Goal: Information Seeking & Learning: Check status

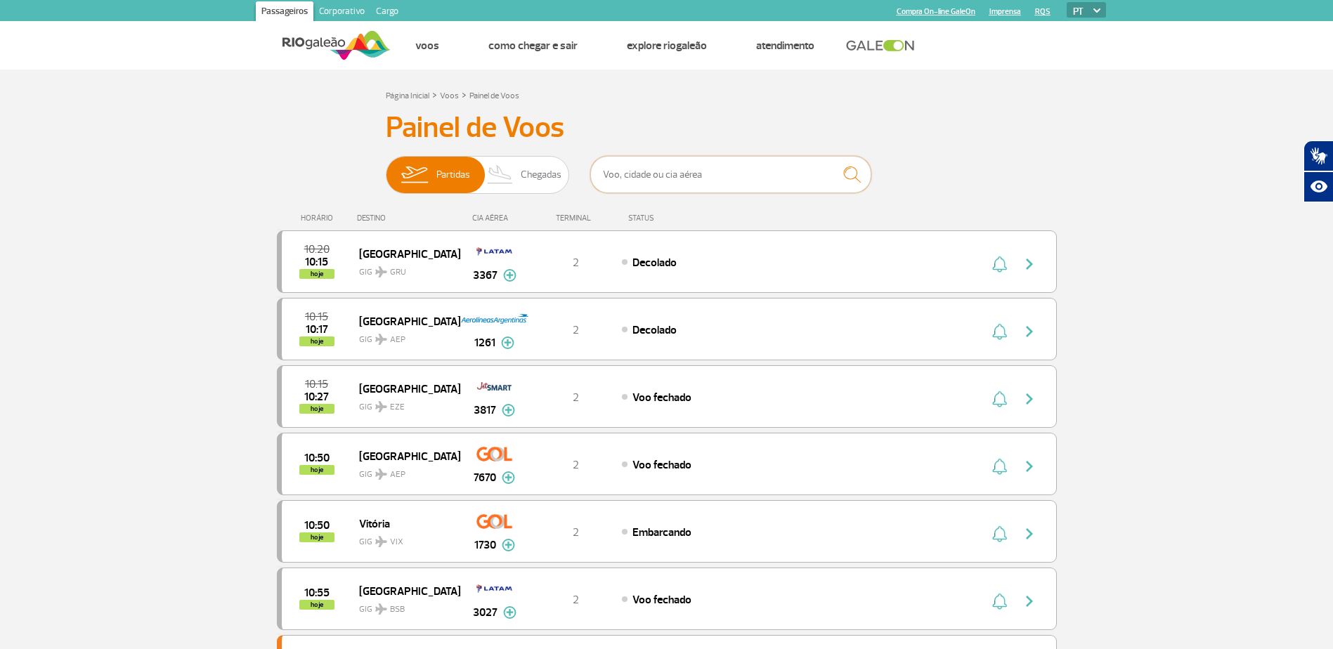
click at [651, 167] on input "text" at bounding box center [730, 174] width 281 height 37
click at [505, 169] on img at bounding box center [500, 175] width 41 height 37
click at [386, 168] on input "Partidas Chegadas" at bounding box center [386, 168] width 0 height 0
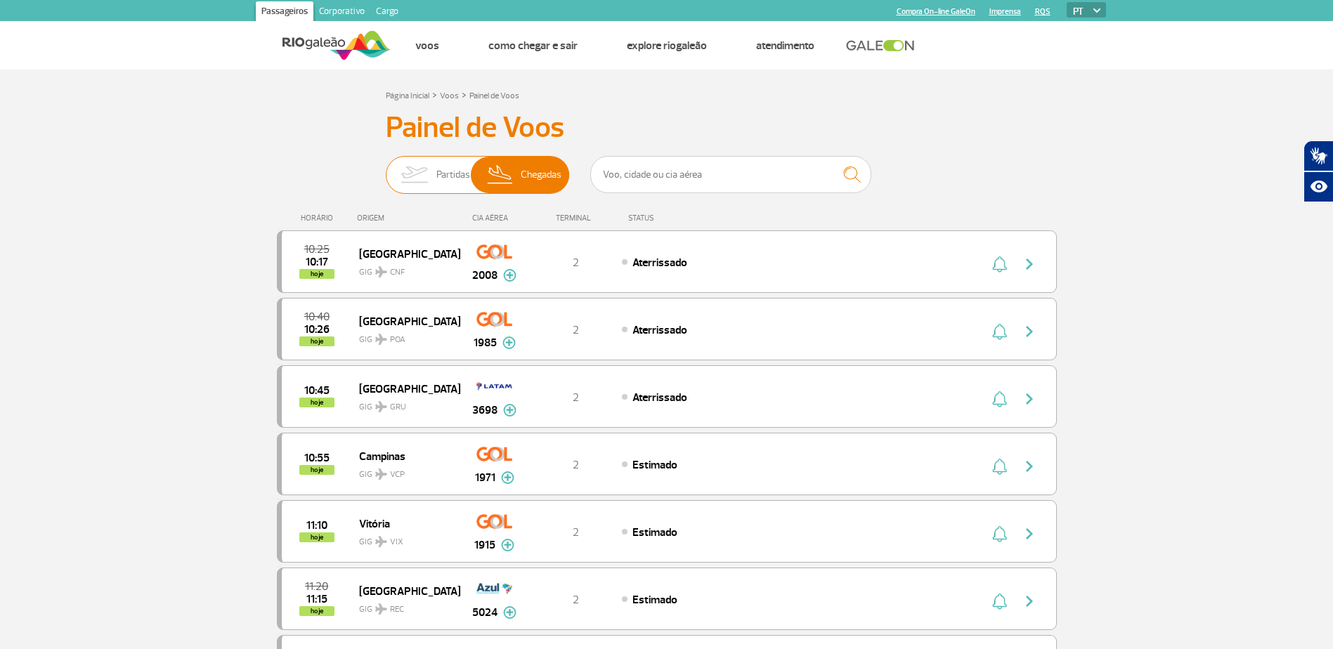
click at [423, 168] on img at bounding box center [414, 175] width 44 height 37
click at [386, 168] on input "Partidas Chegadas" at bounding box center [386, 168] width 0 height 0
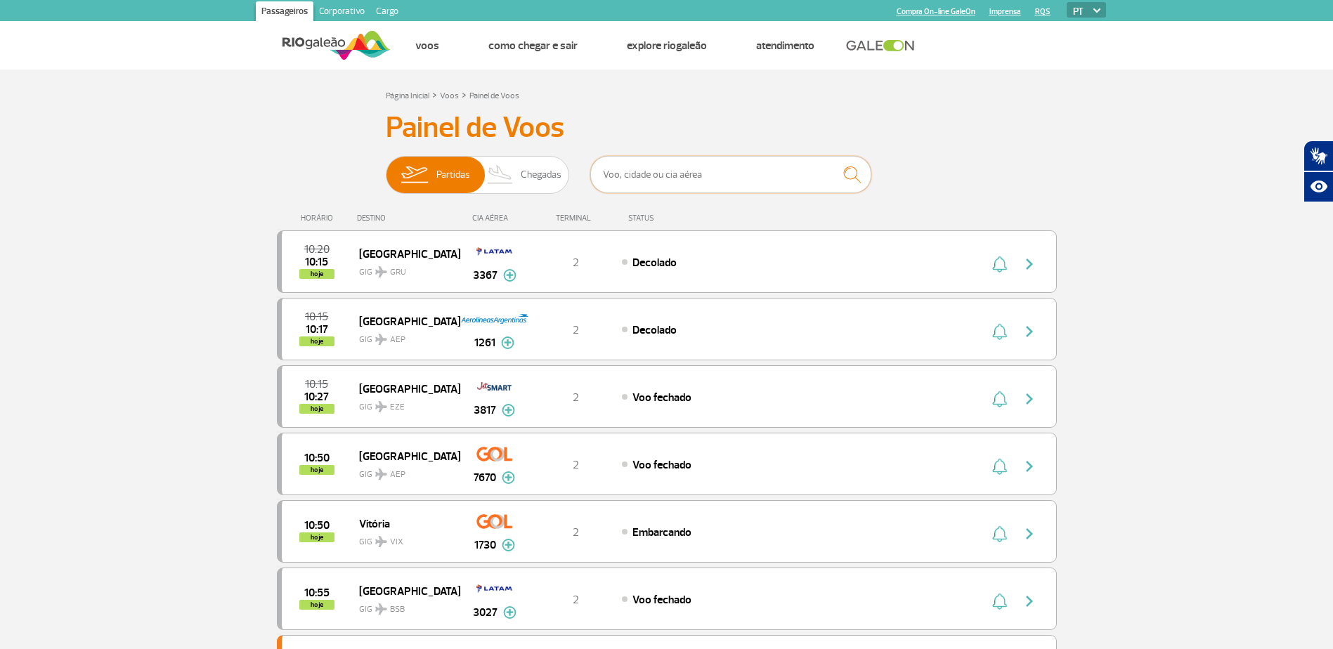
click at [639, 171] on input "text" at bounding box center [730, 174] width 281 height 37
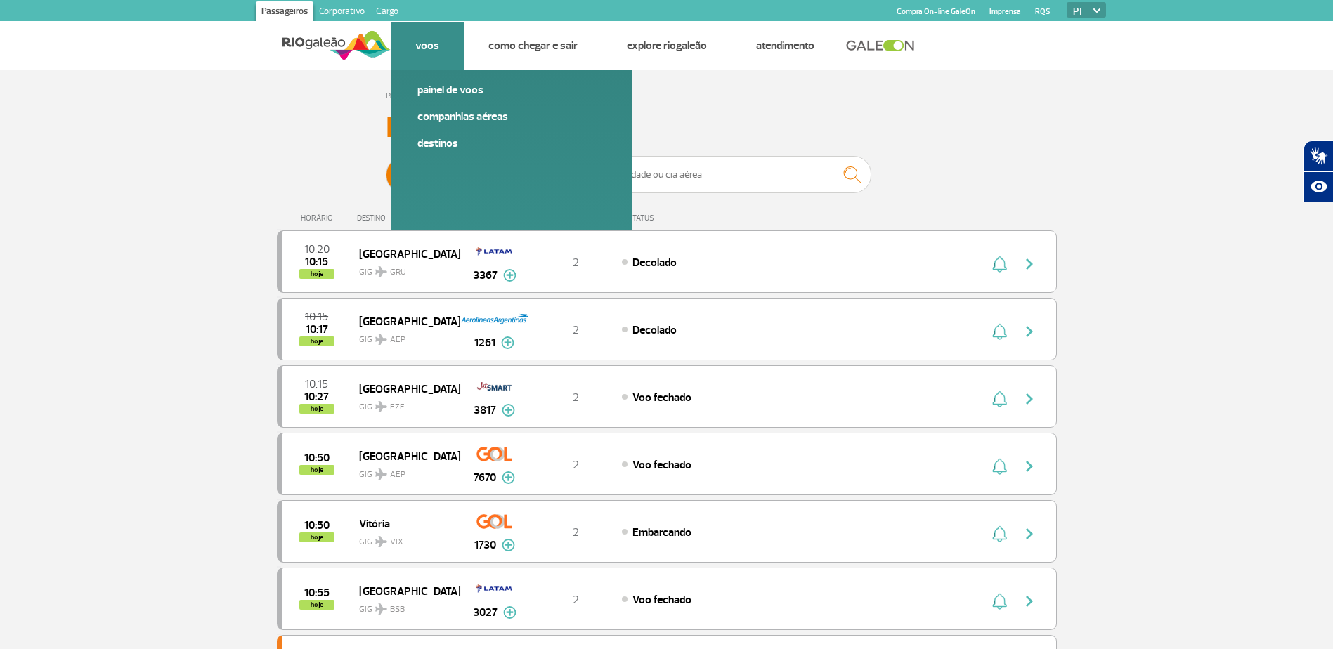
click at [421, 50] on link "Voos" at bounding box center [427, 46] width 24 height 14
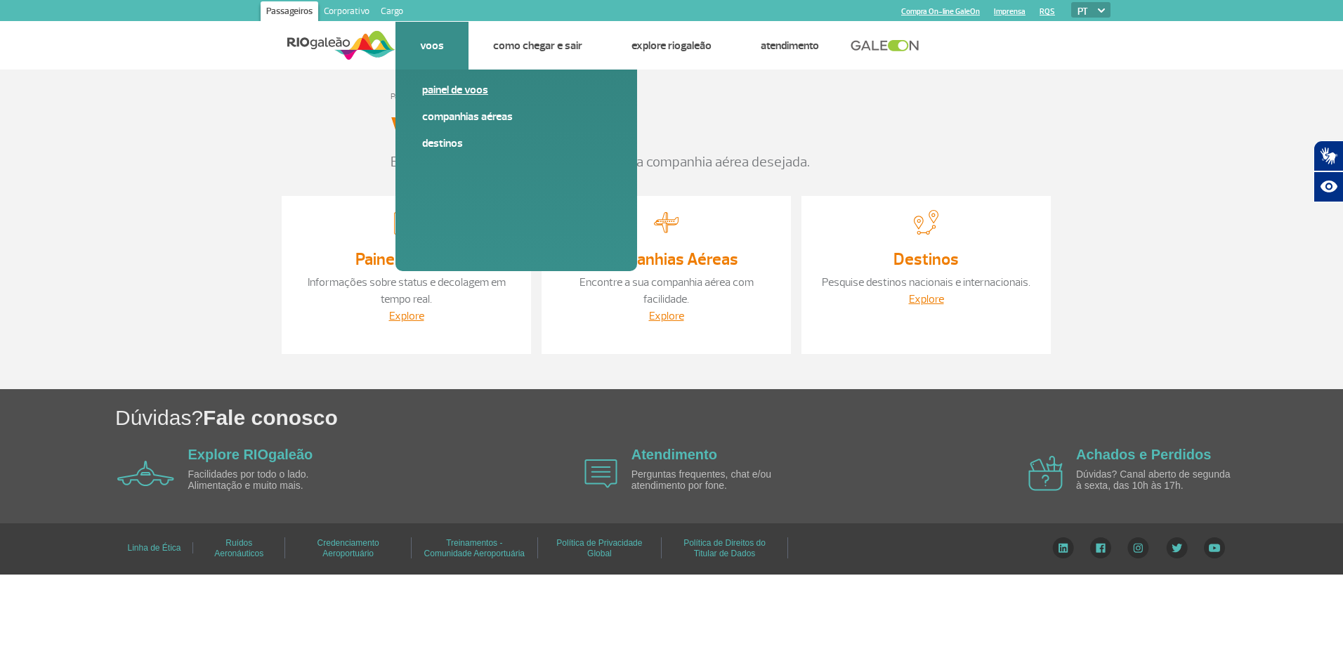
click at [455, 89] on link "Painel de voos" at bounding box center [516, 89] width 188 height 15
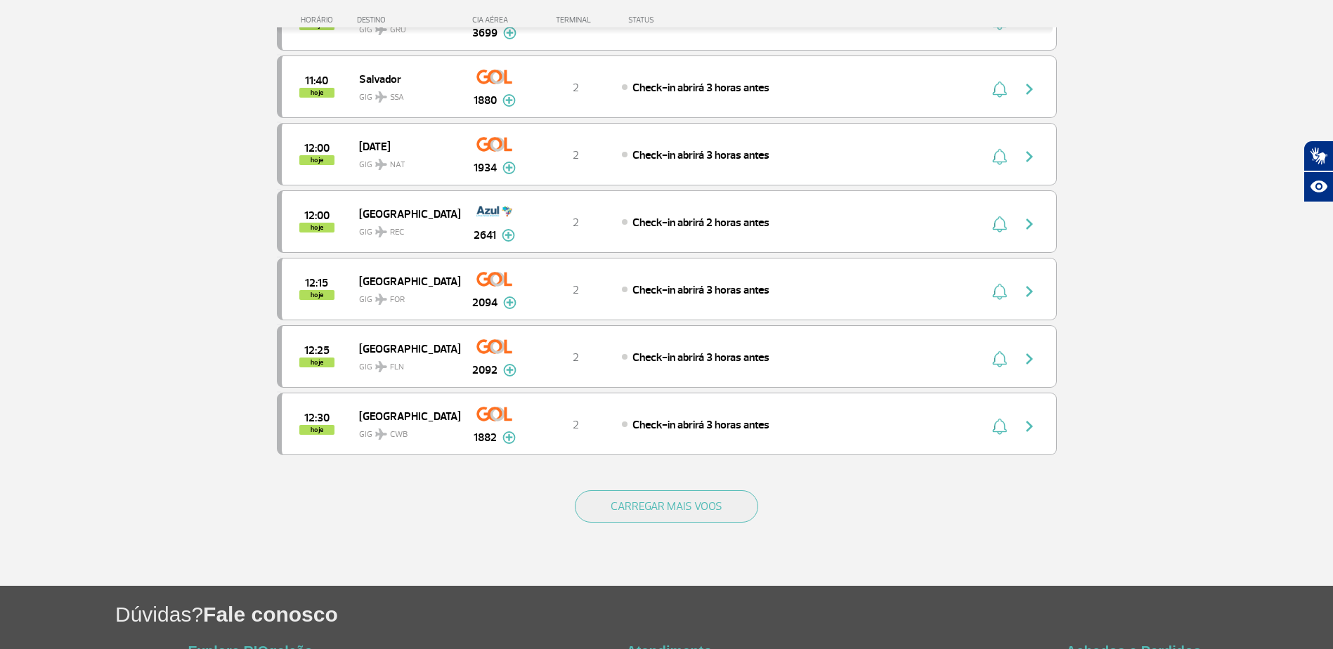
scroll to position [1254, 0]
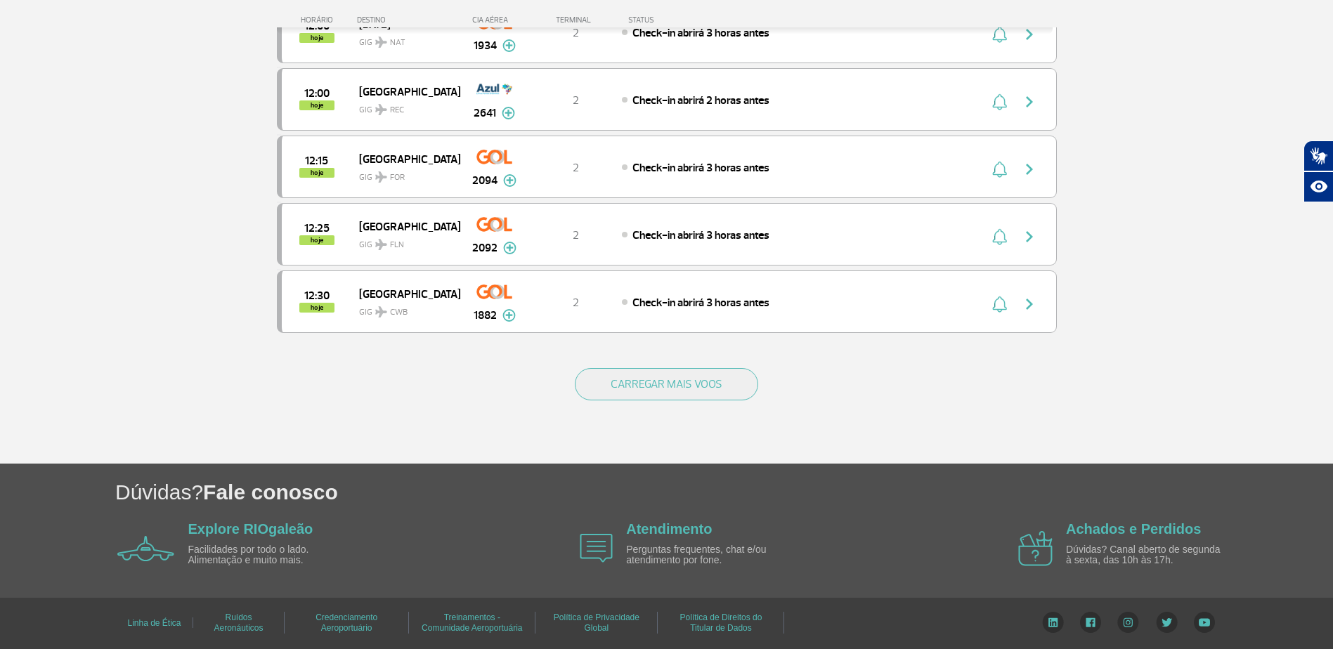
click at [717, 403] on div "CARREGAR MAIS VOOS" at bounding box center [667, 407] width 780 height 113
click at [710, 391] on button "CARREGAR MAIS VOOS" at bounding box center [666, 384] width 183 height 32
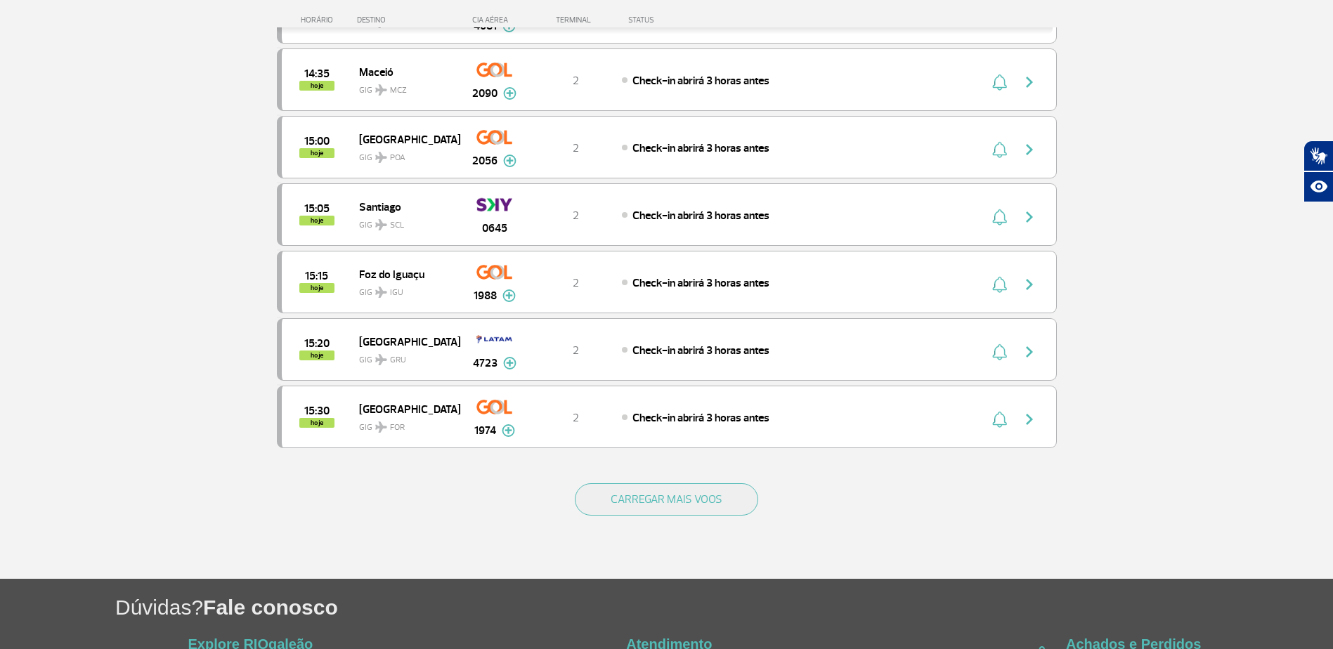
scroll to position [2594, 0]
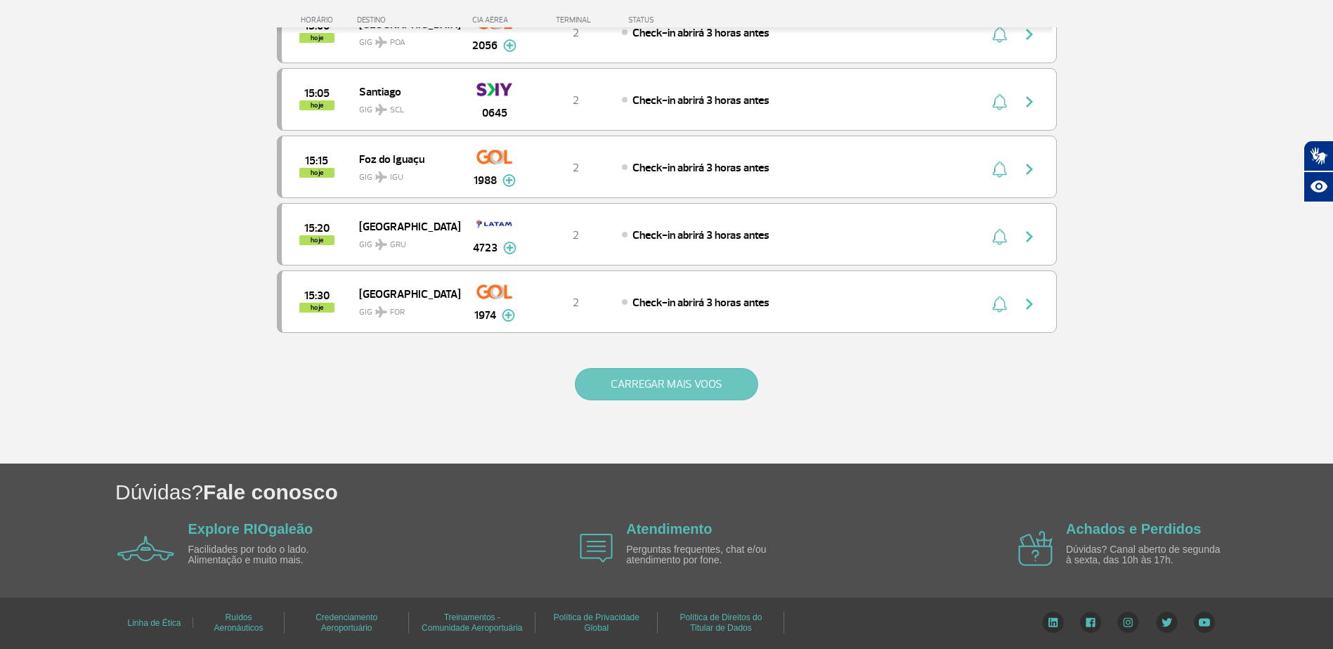
click at [649, 385] on button "CARREGAR MAIS VOOS" at bounding box center [666, 384] width 183 height 32
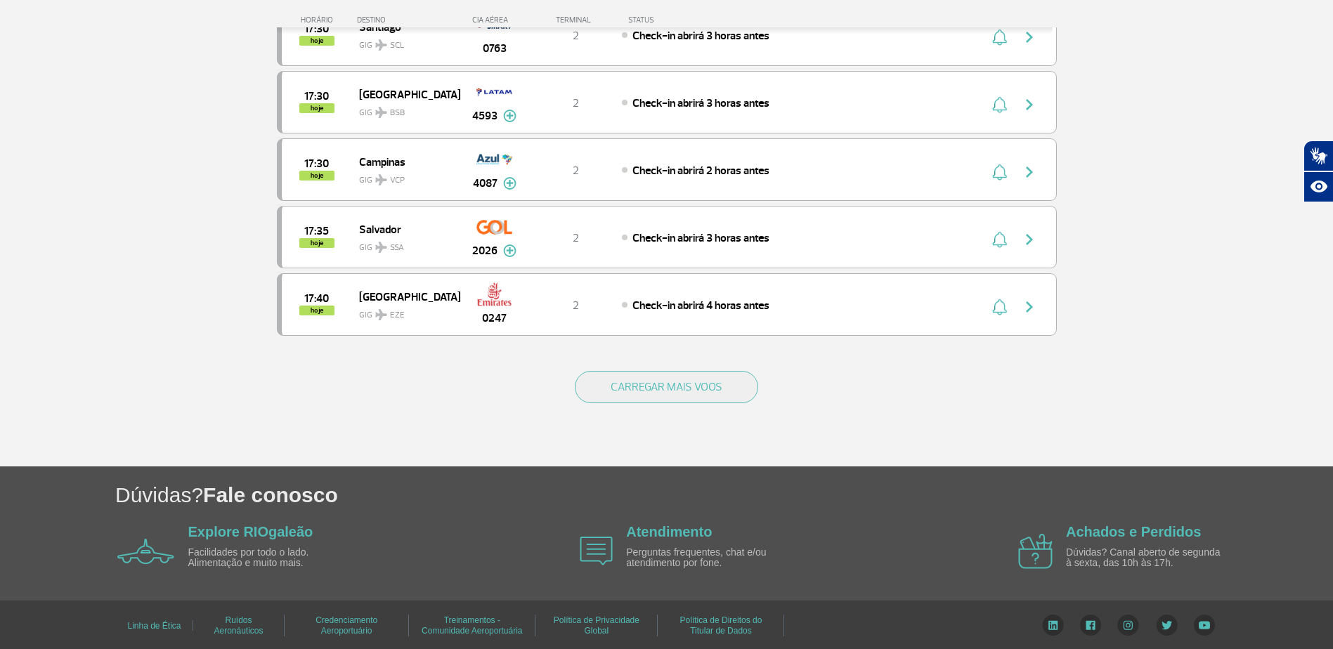
scroll to position [3943, 0]
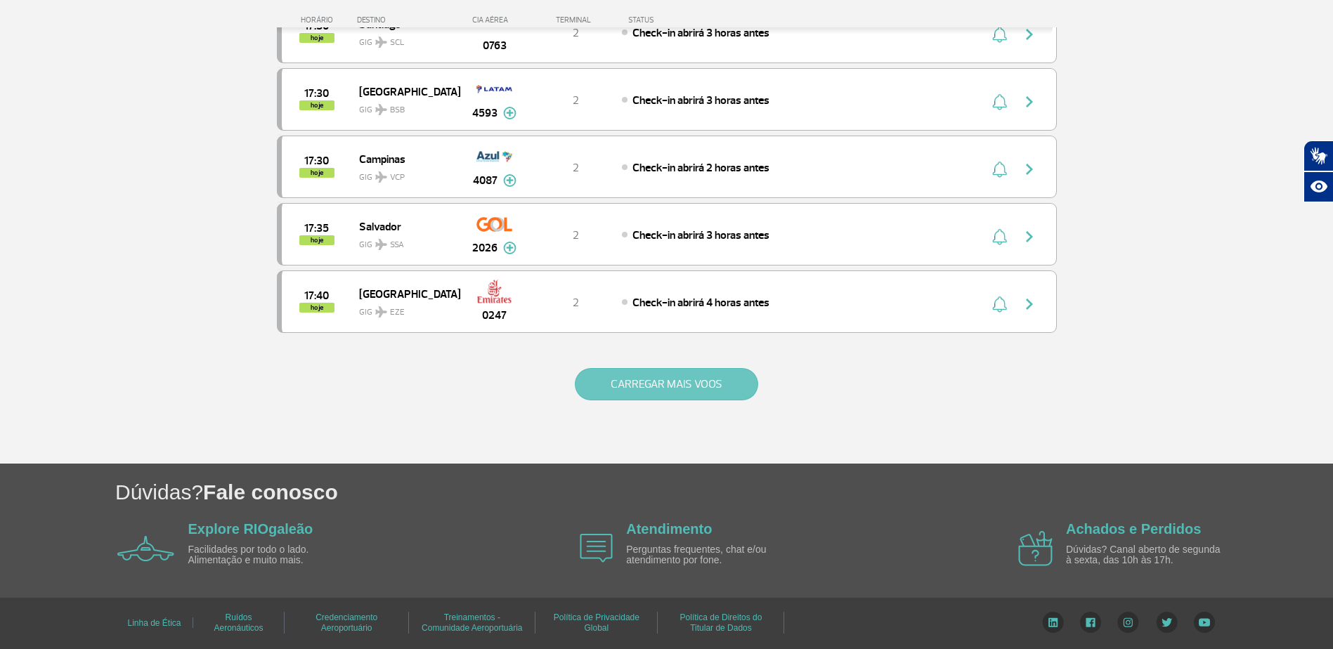
click at [666, 390] on button "CARREGAR MAIS VOOS" at bounding box center [666, 384] width 183 height 32
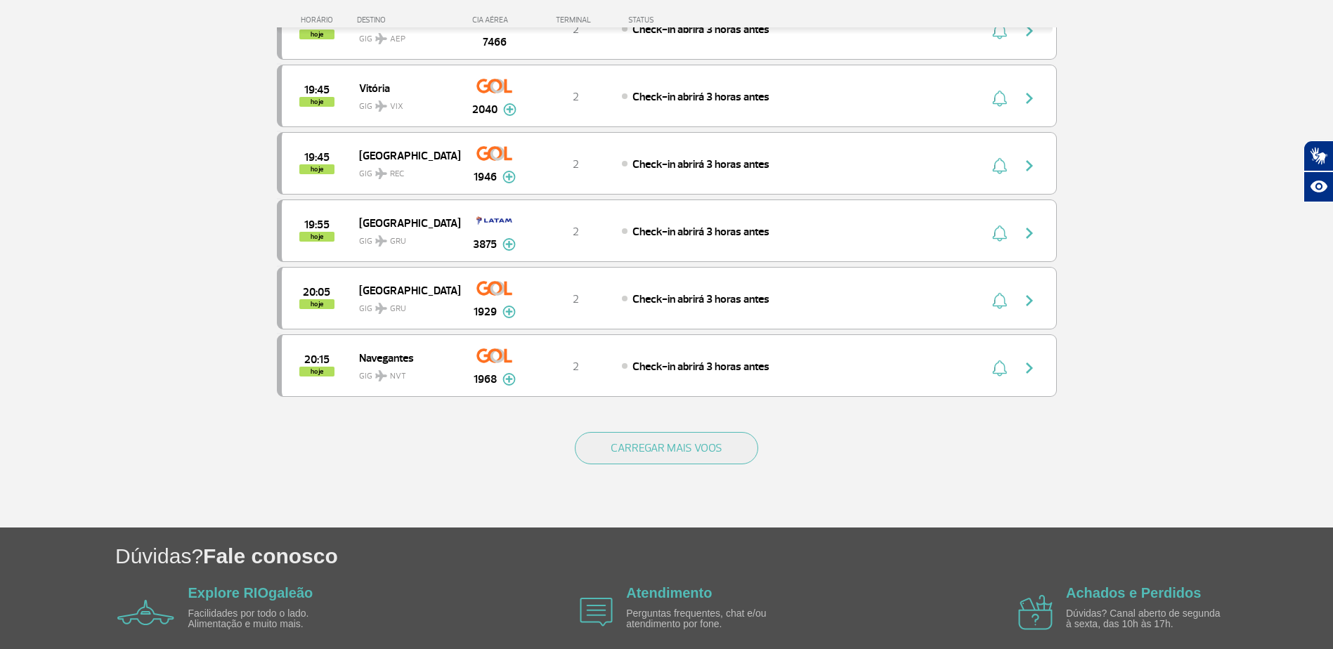
scroll to position [5292, 0]
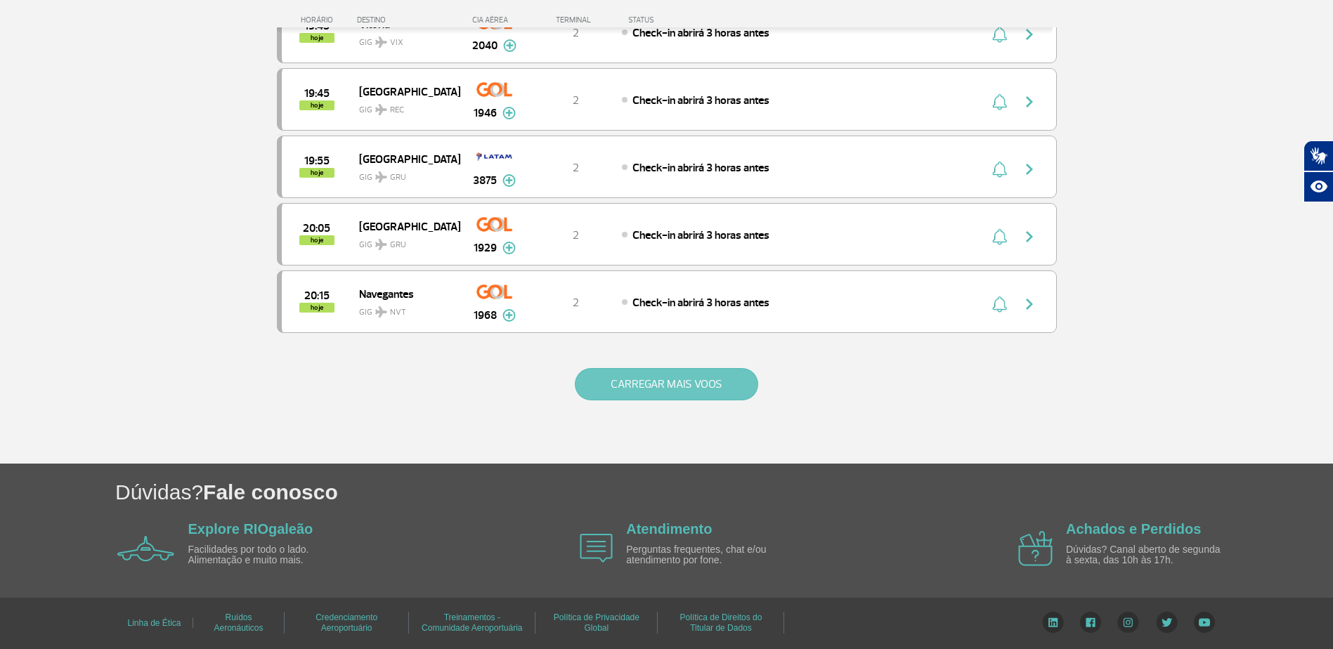
click at [662, 391] on button "CARREGAR MAIS VOOS" at bounding box center [666, 384] width 183 height 32
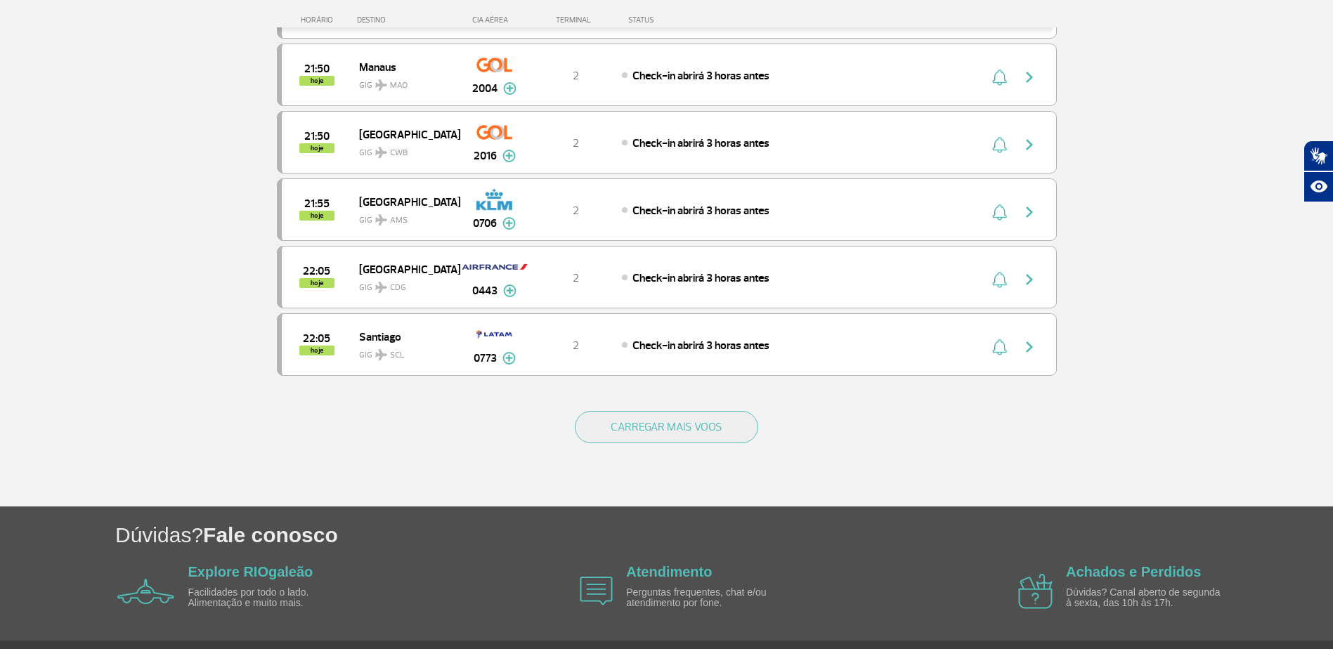
scroll to position [6641, 0]
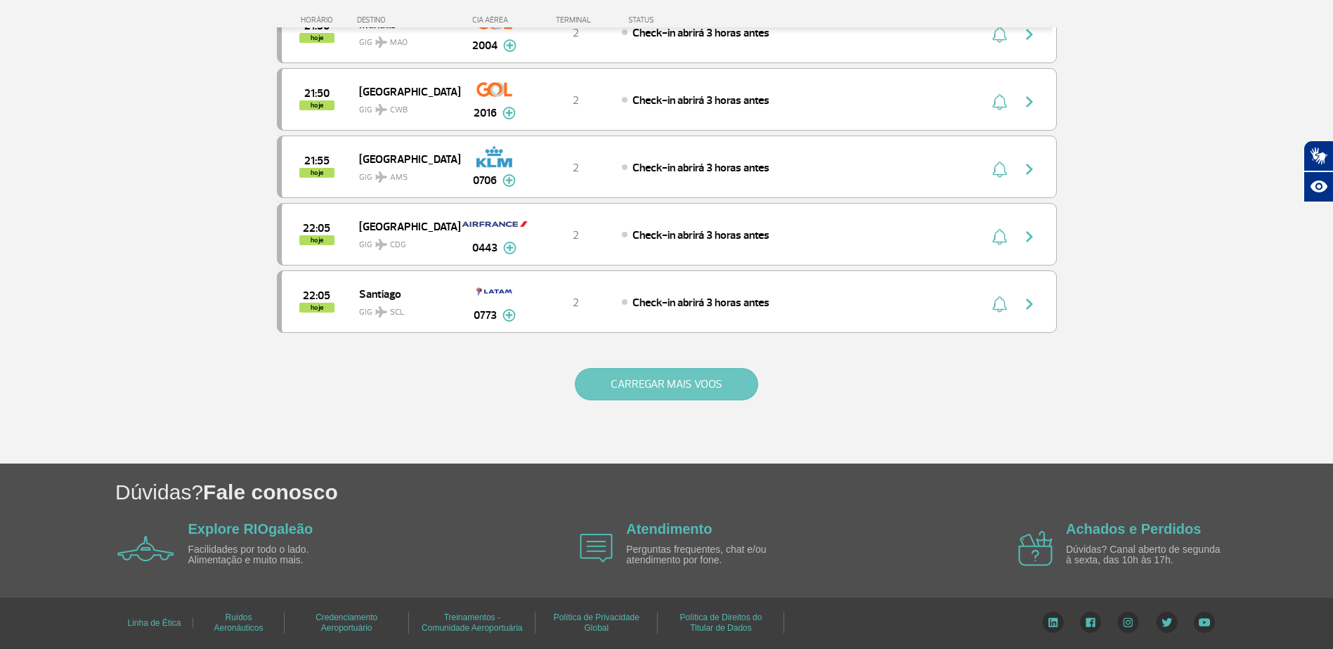
click at [682, 390] on button "CARREGAR MAIS VOOS" at bounding box center [666, 384] width 183 height 32
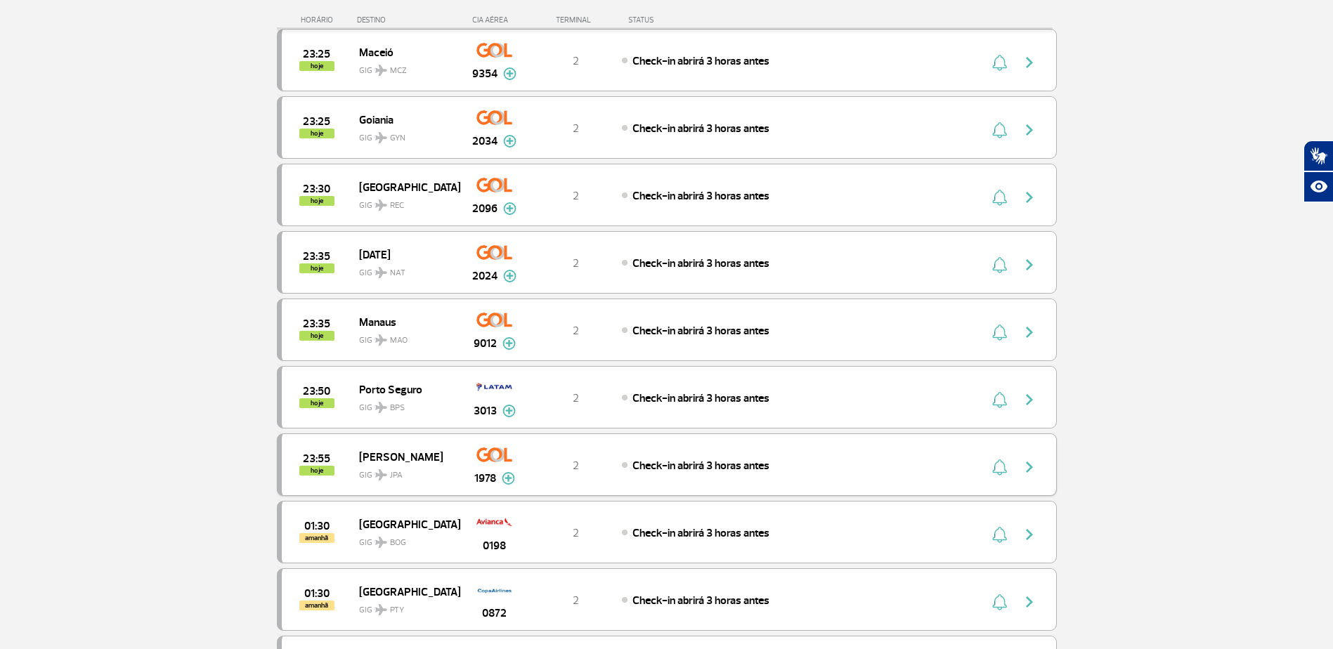
scroll to position [7980, 0]
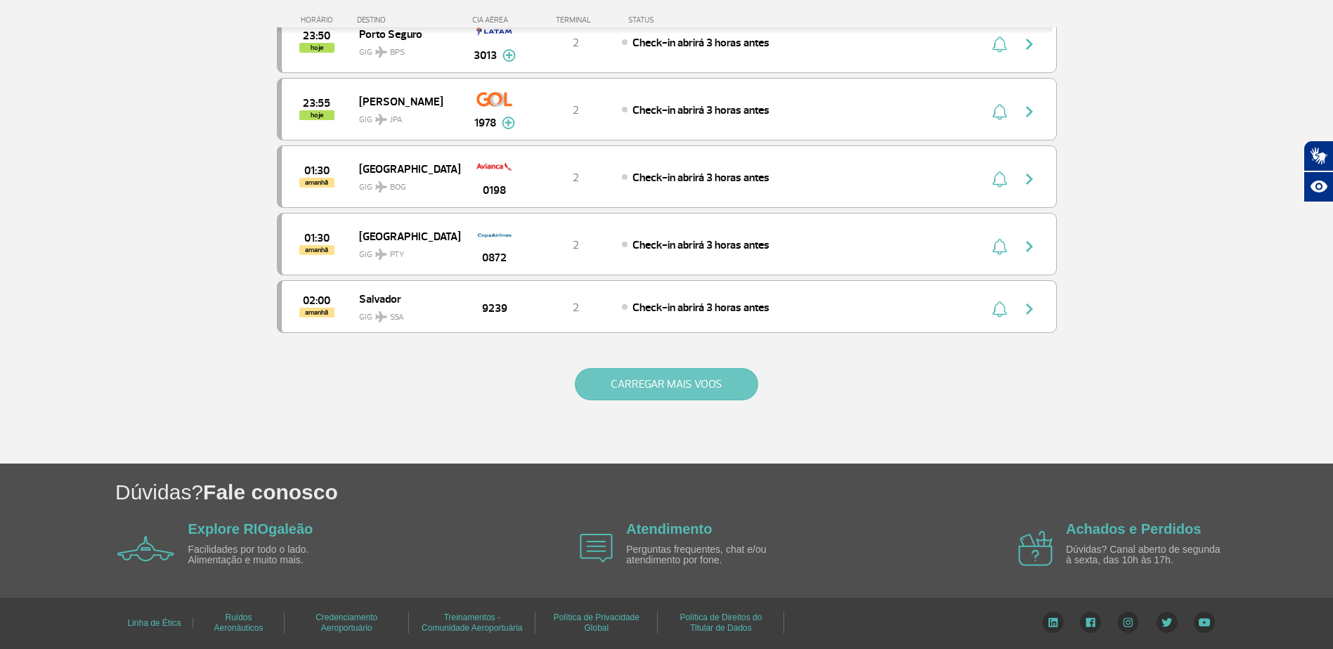
click at [671, 384] on button "CARREGAR MAIS VOOS" at bounding box center [666, 384] width 183 height 32
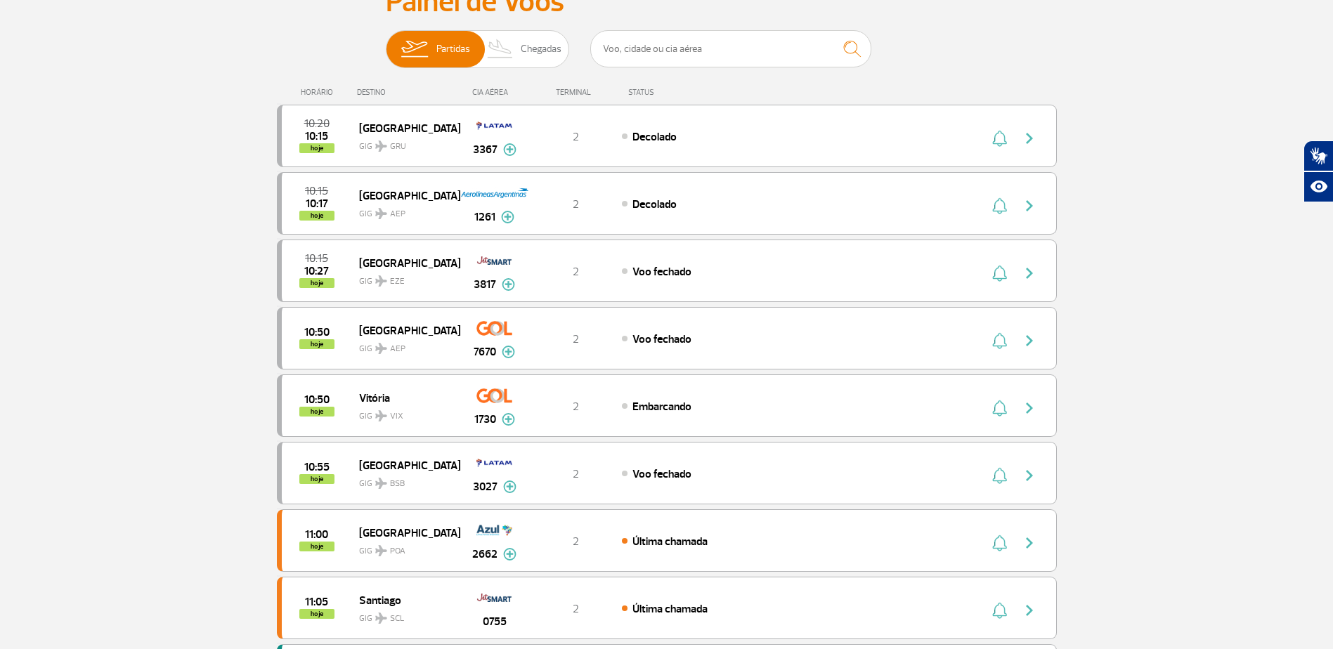
scroll to position [0, 0]
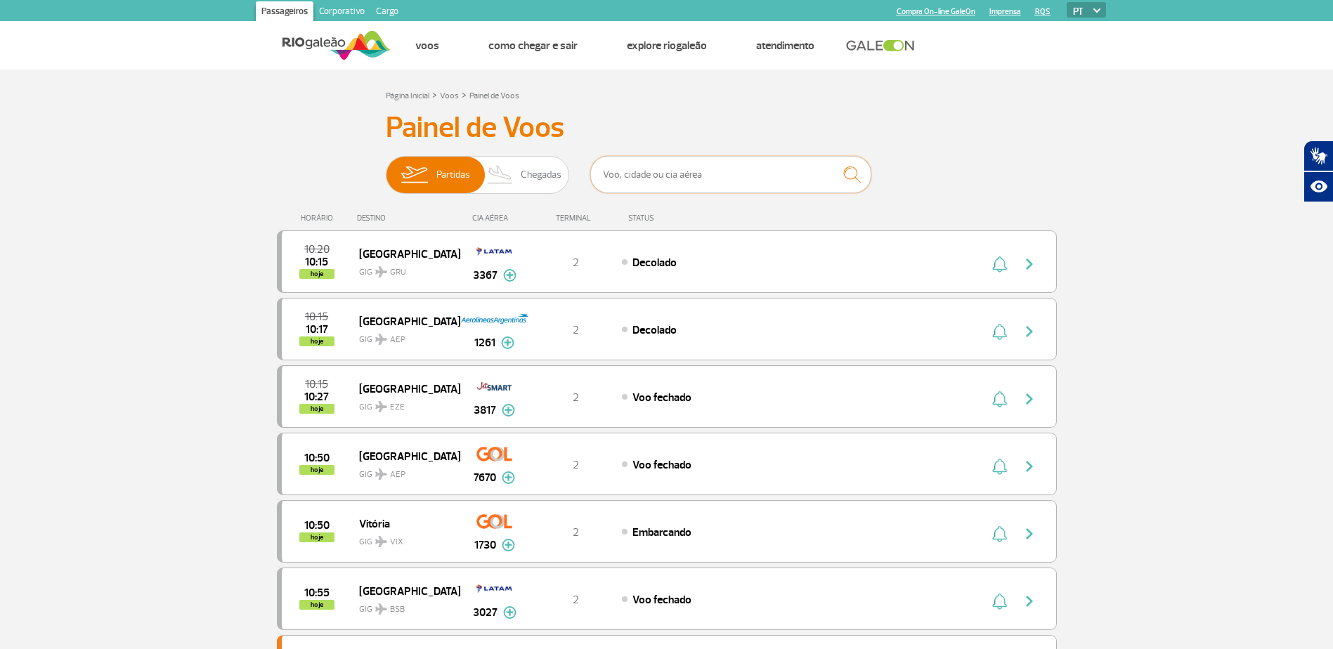
click at [658, 183] on input "text" at bounding box center [730, 174] width 281 height 37
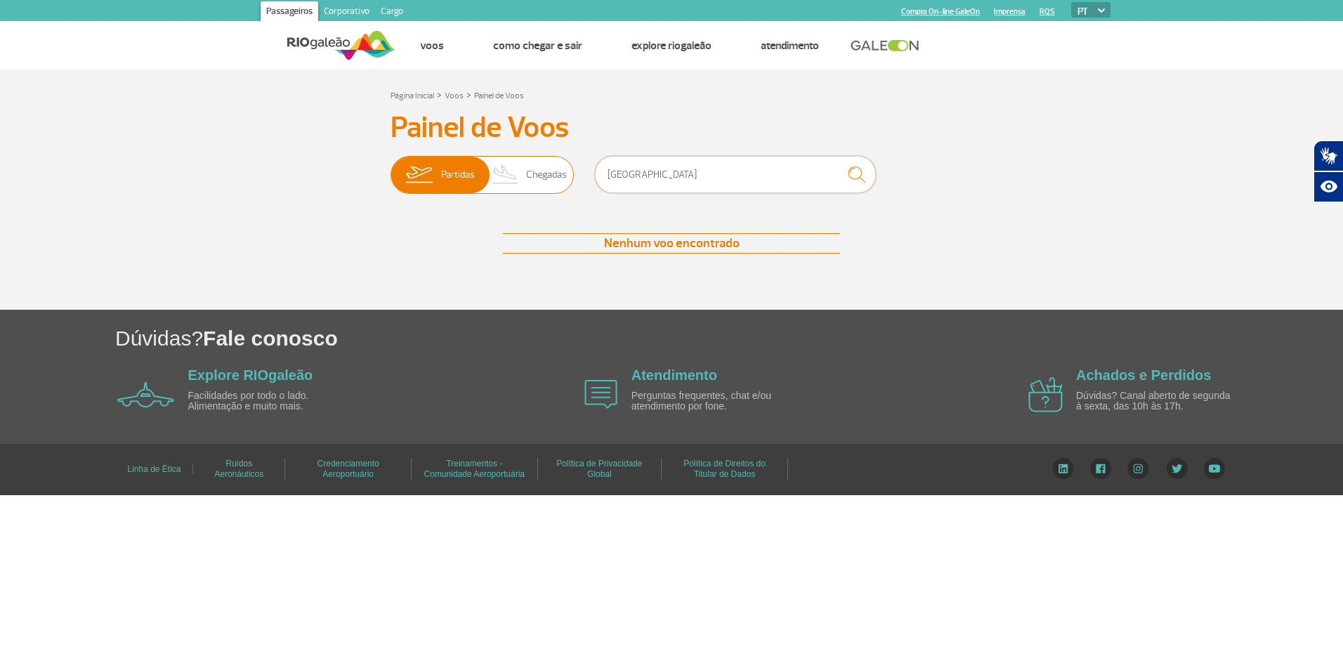
drag, startPoint x: 704, startPoint y: 171, endPoint x: 479, endPoint y: 174, distance: 225.6
click at [479, 174] on div "Partidas Chegadas [GEOGRAPHIC_DATA]" at bounding box center [672, 177] width 562 height 42
type input "G"
type input "Rio"
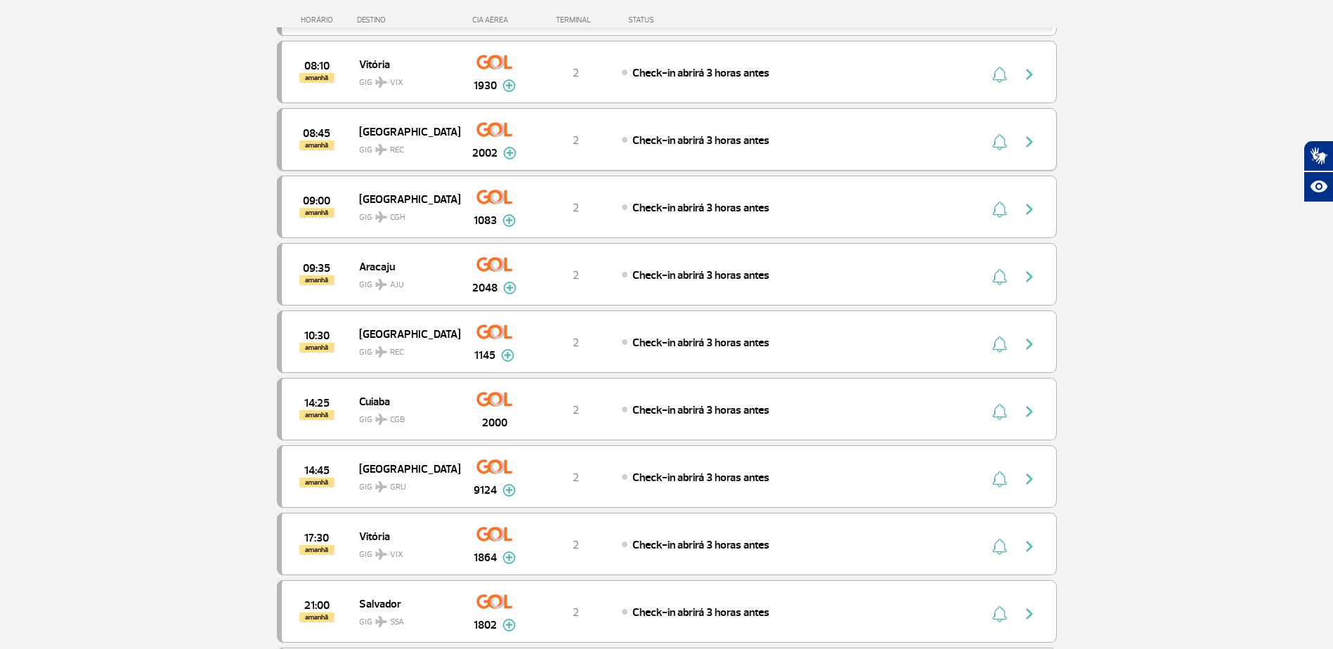
scroll to position [5410, 0]
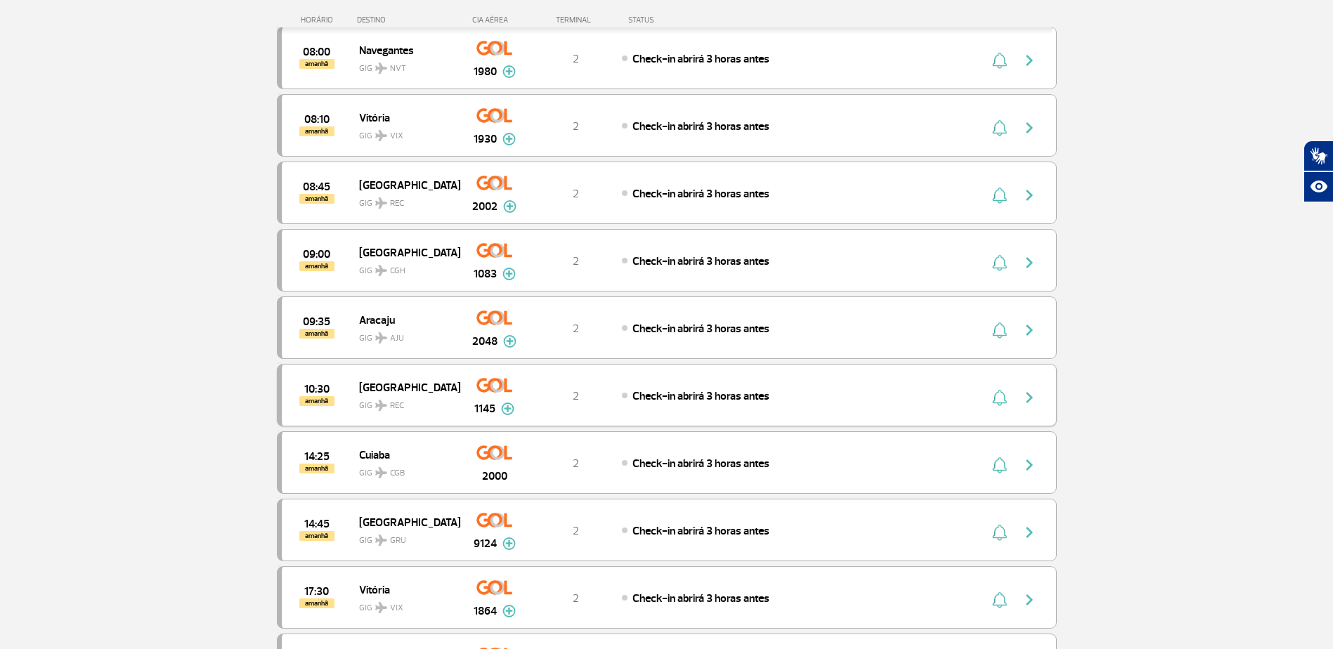
type input "Gol"
click at [1032, 399] on img "button" at bounding box center [1029, 397] width 17 height 17
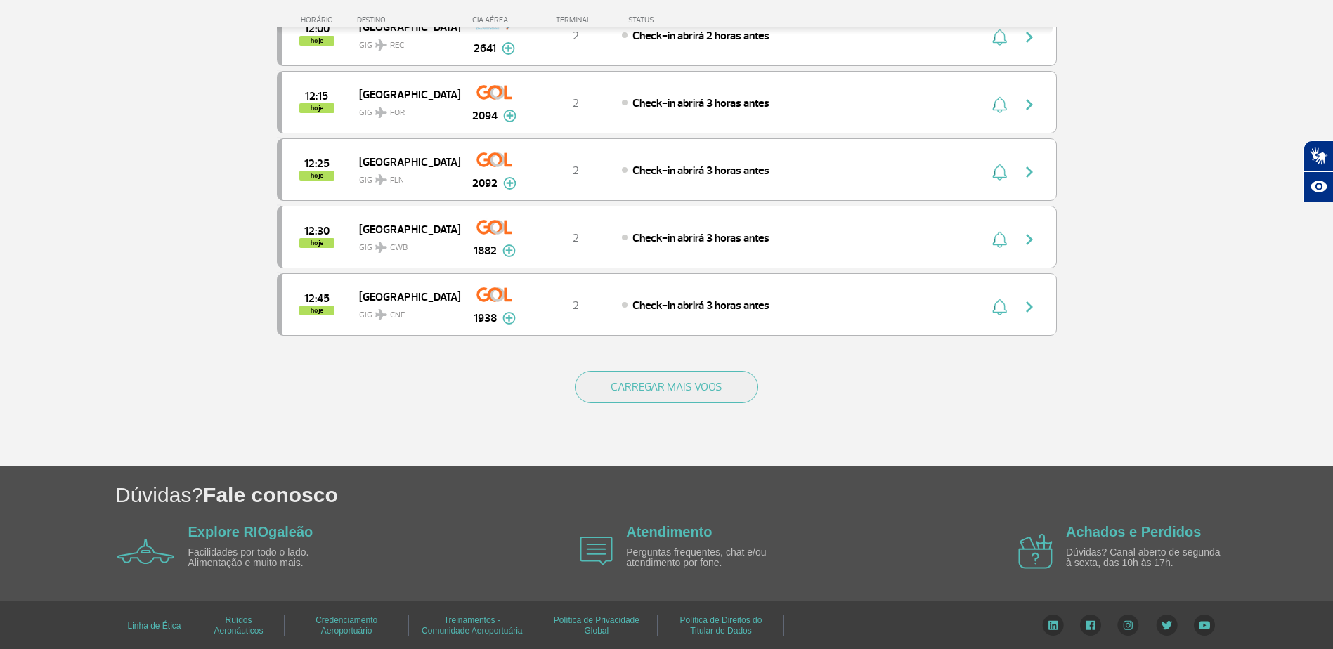
scroll to position [1254, 0]
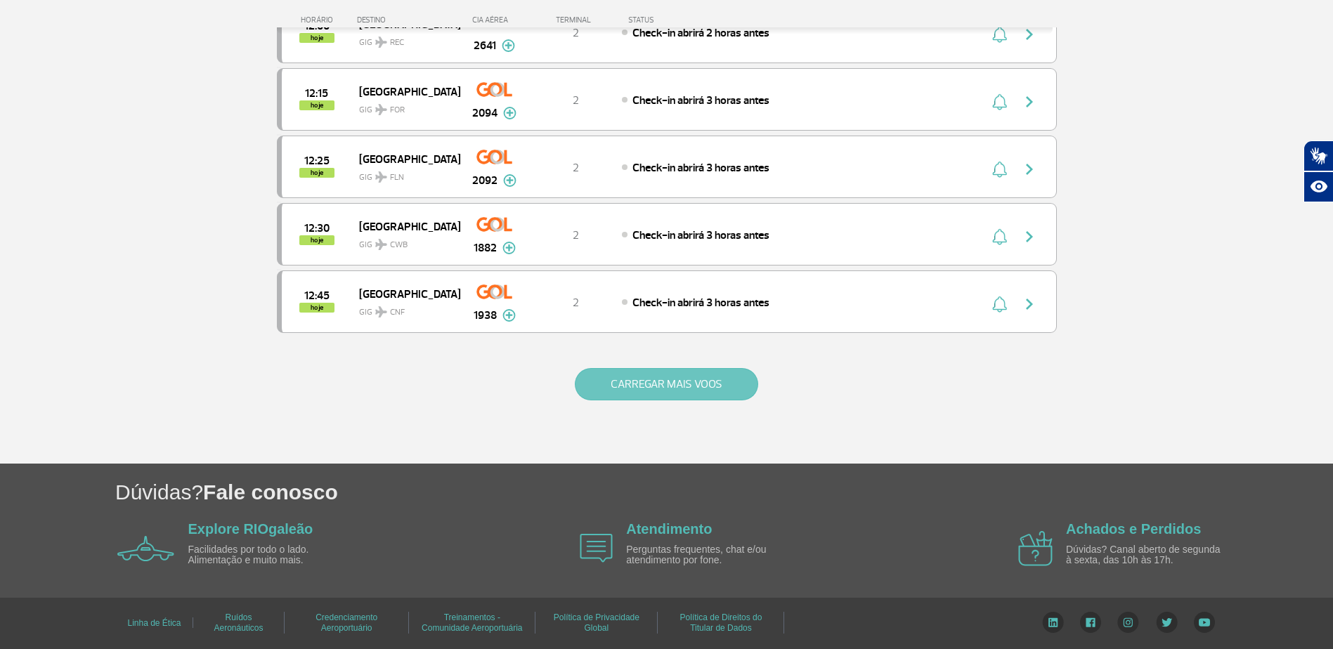
click at [636, 389] on button "CARREGAR MAIS VOOS" at bounding box center [666, 384] width 183 height 32
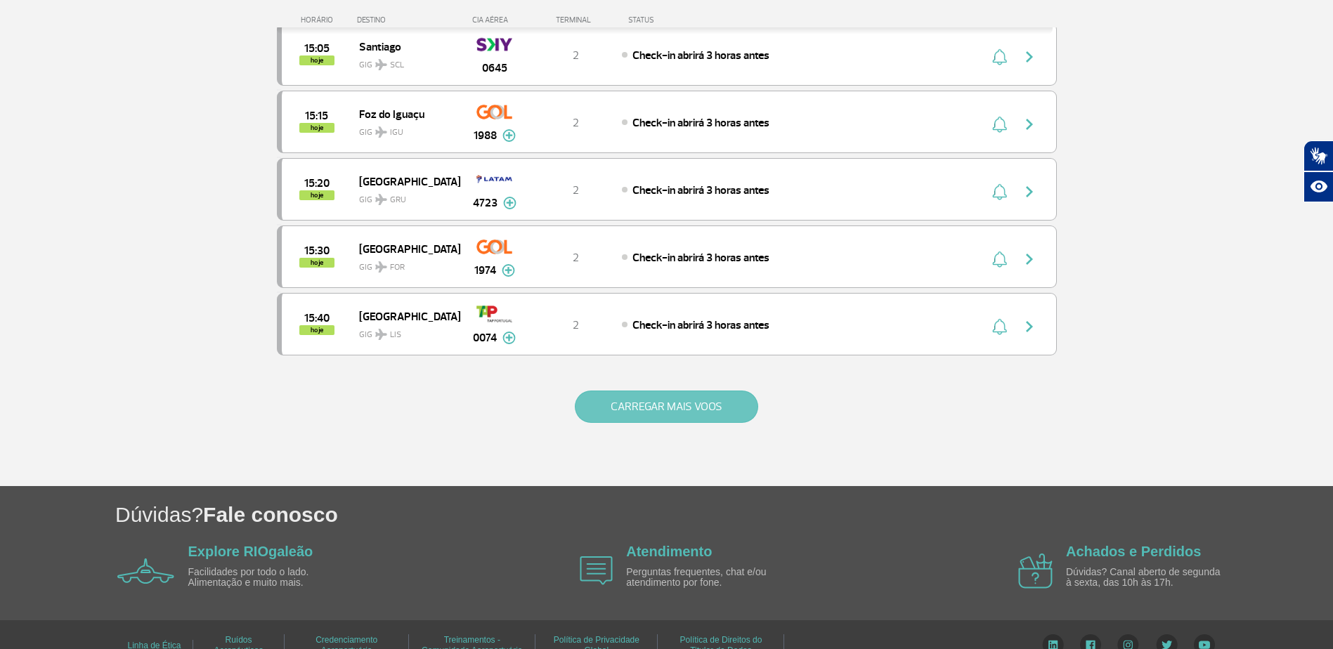
scroll to position [2594, 0]
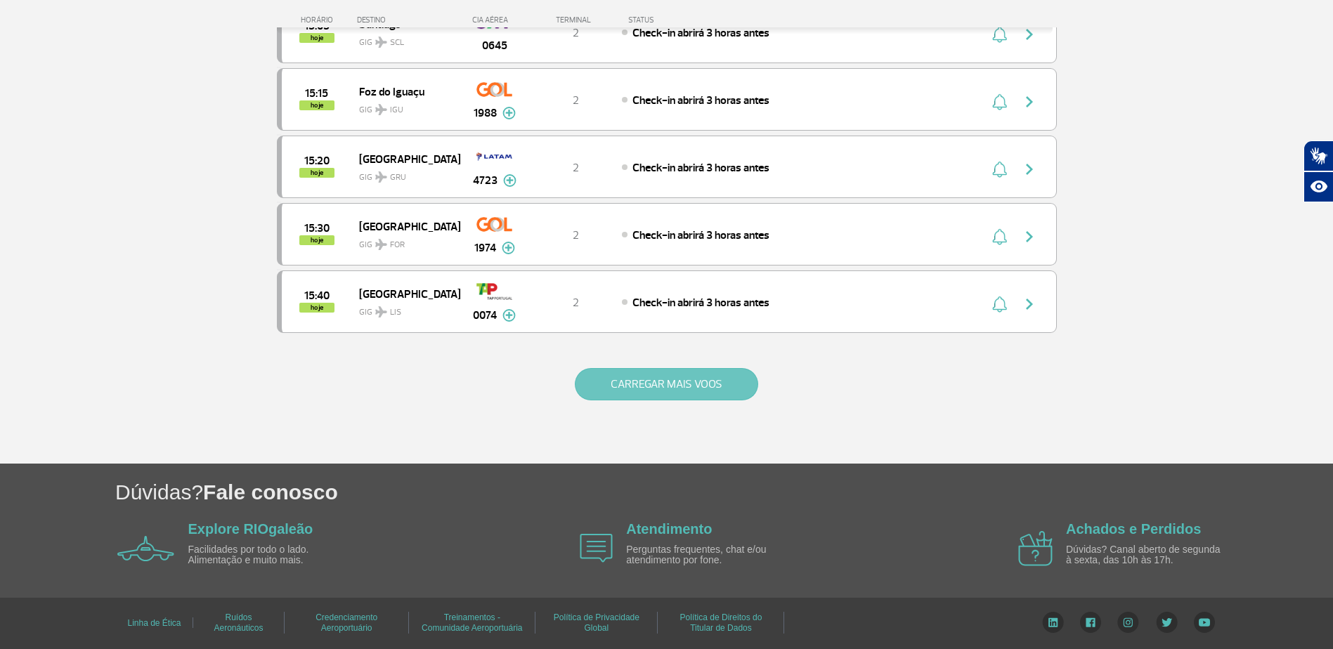
click at [636, 389] on button "CARREGAR MAIS VOOS" at bounding box center [666, 384] width 183 height 32
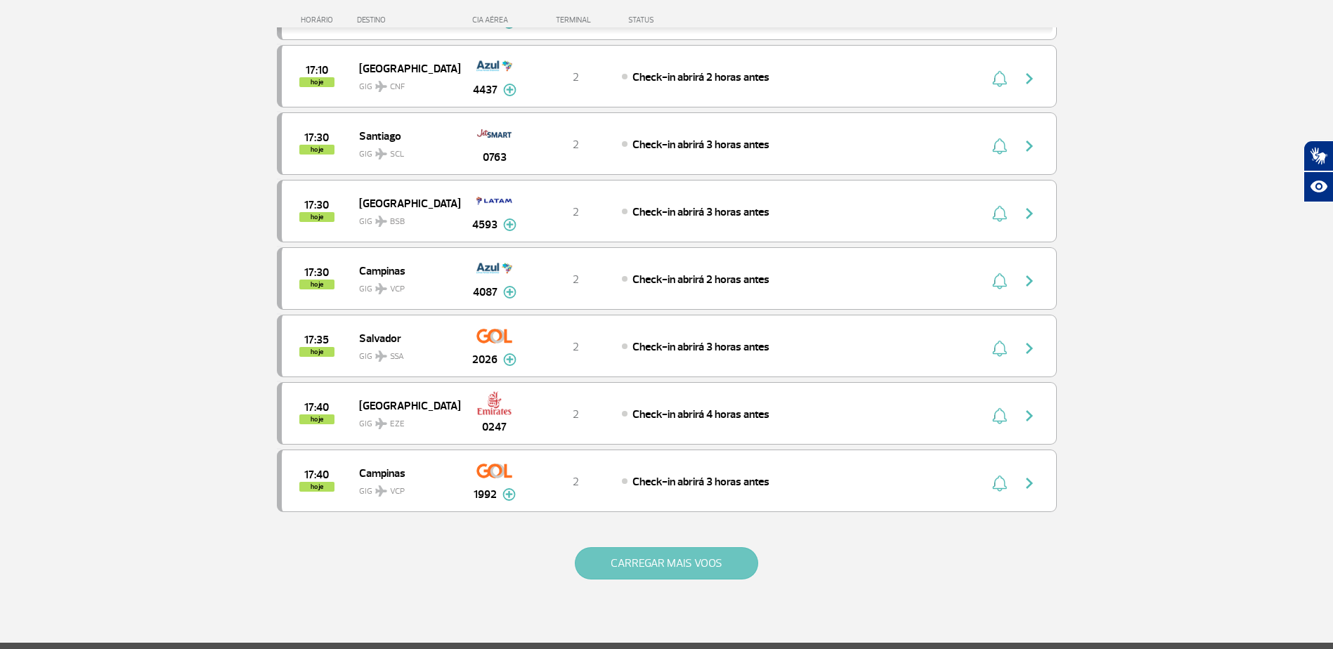
scroll to position [3943, 0]
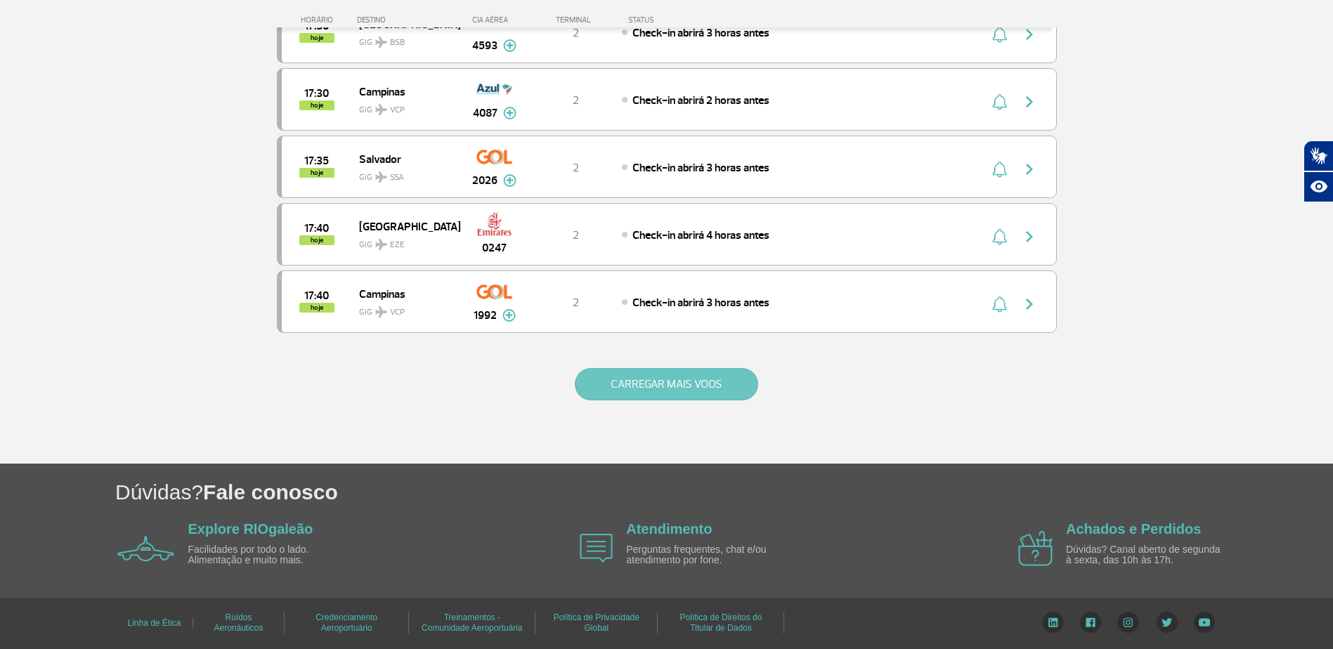
click at [636, 389] on button "CARREGAR MAIS VOOS" at bounding box center [666, 384] width 183 height 32
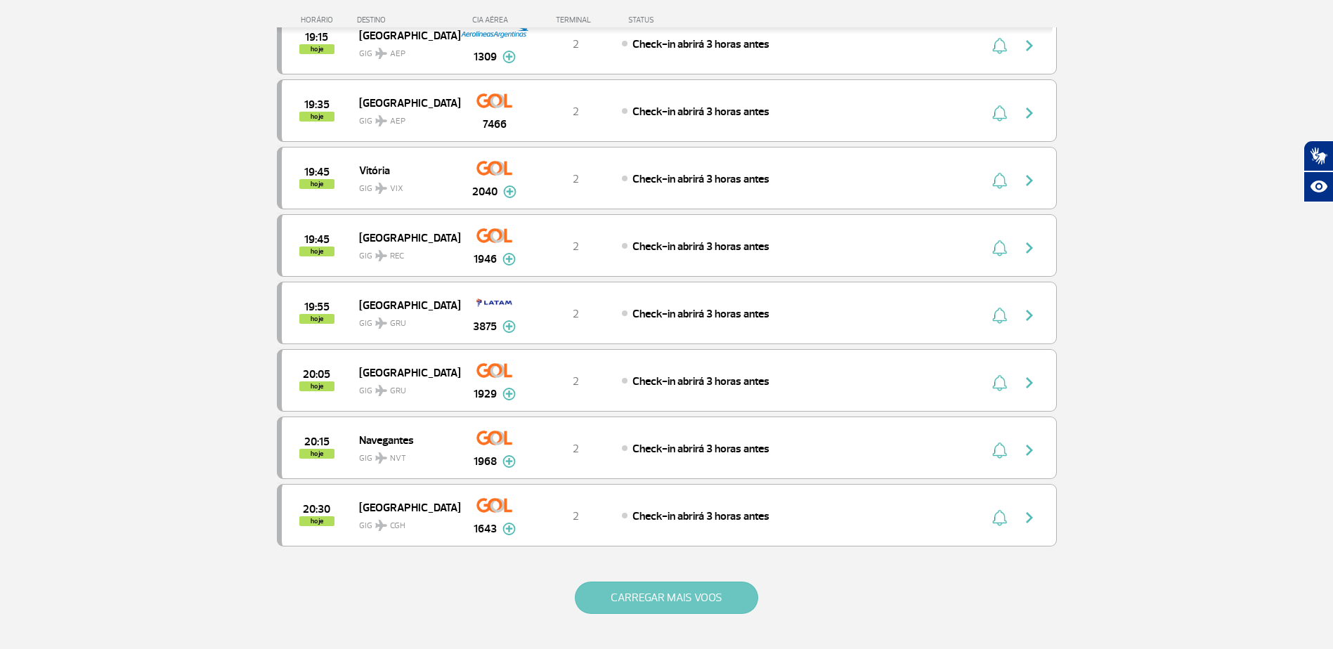
scroll to position [5292, 0]
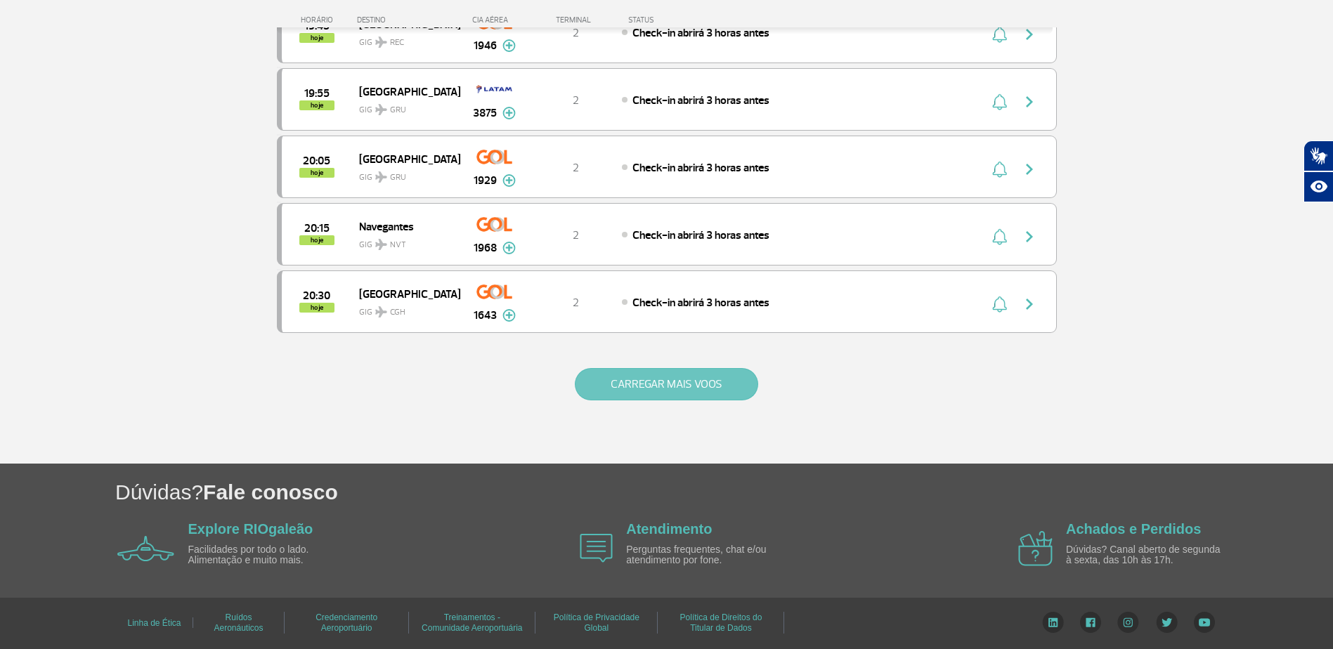
click at [642, 385] on button "CARREGAR MAIS VOOS" at bounding box center [666, 384] width 183 height 32
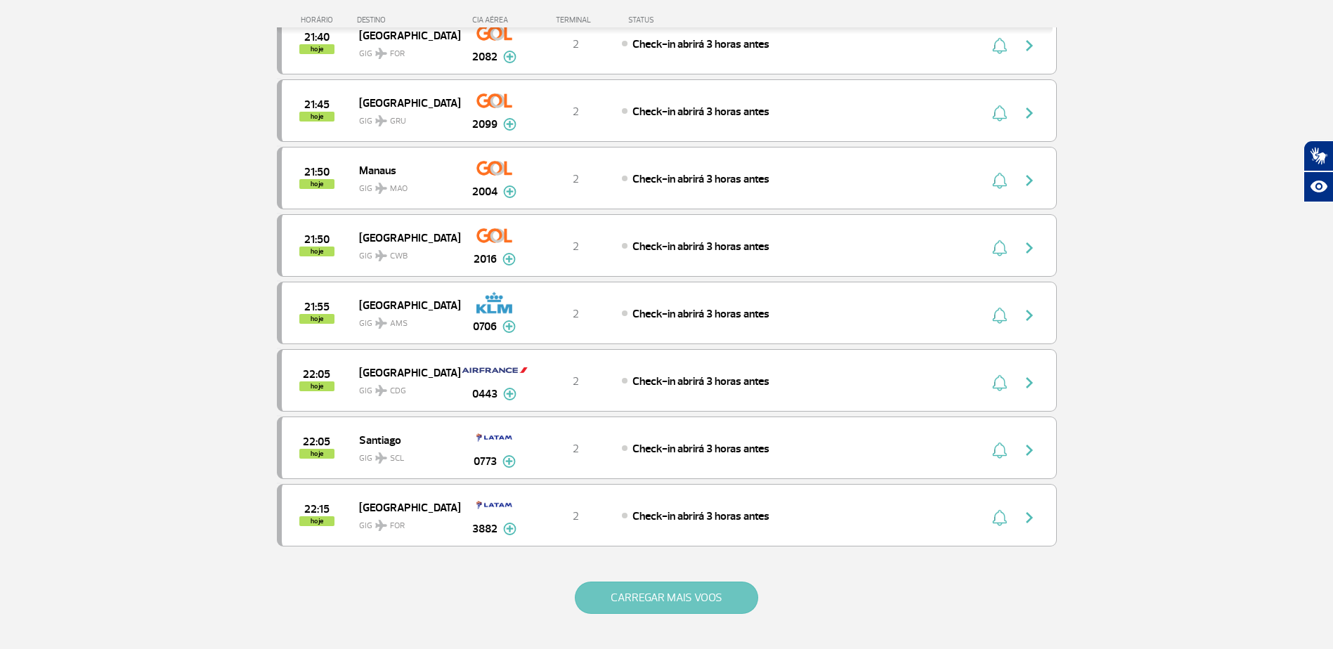
scroll to position [6641, 0]
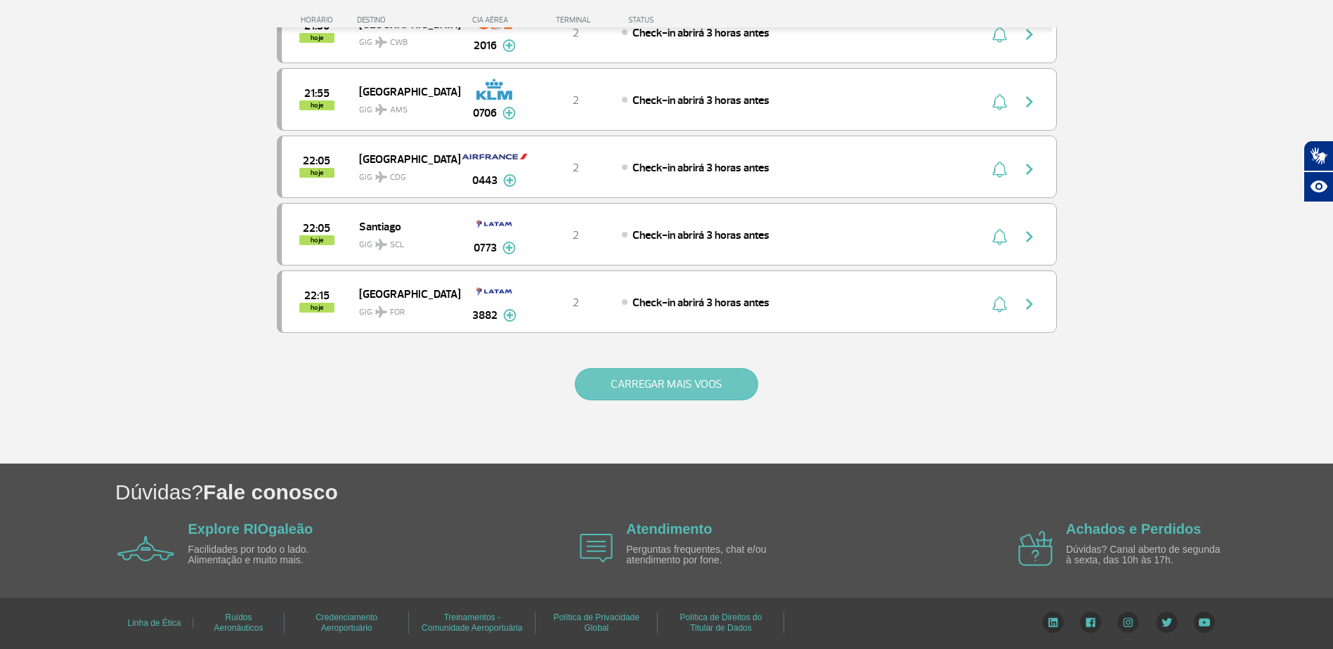
click at [642, 385] on button "CARREGAR MAIS VOOS" at bounding box center [666, 384] width 183 height 32
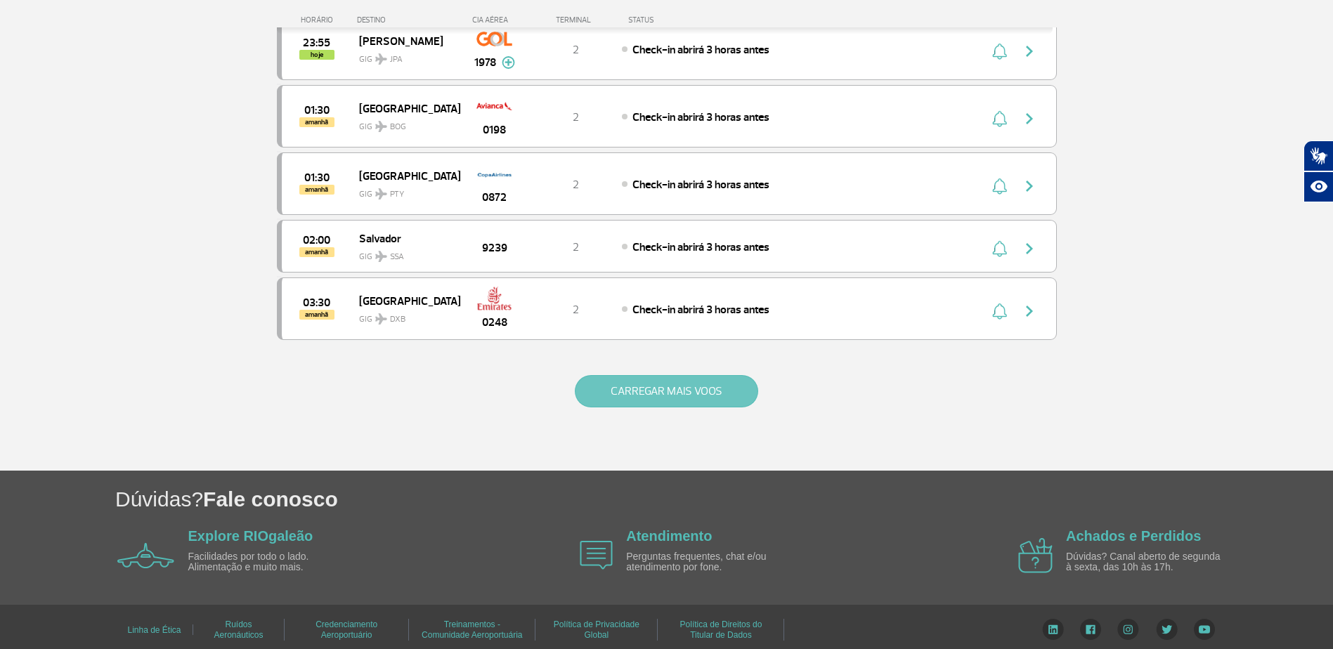
scroll to position [7980, 0]
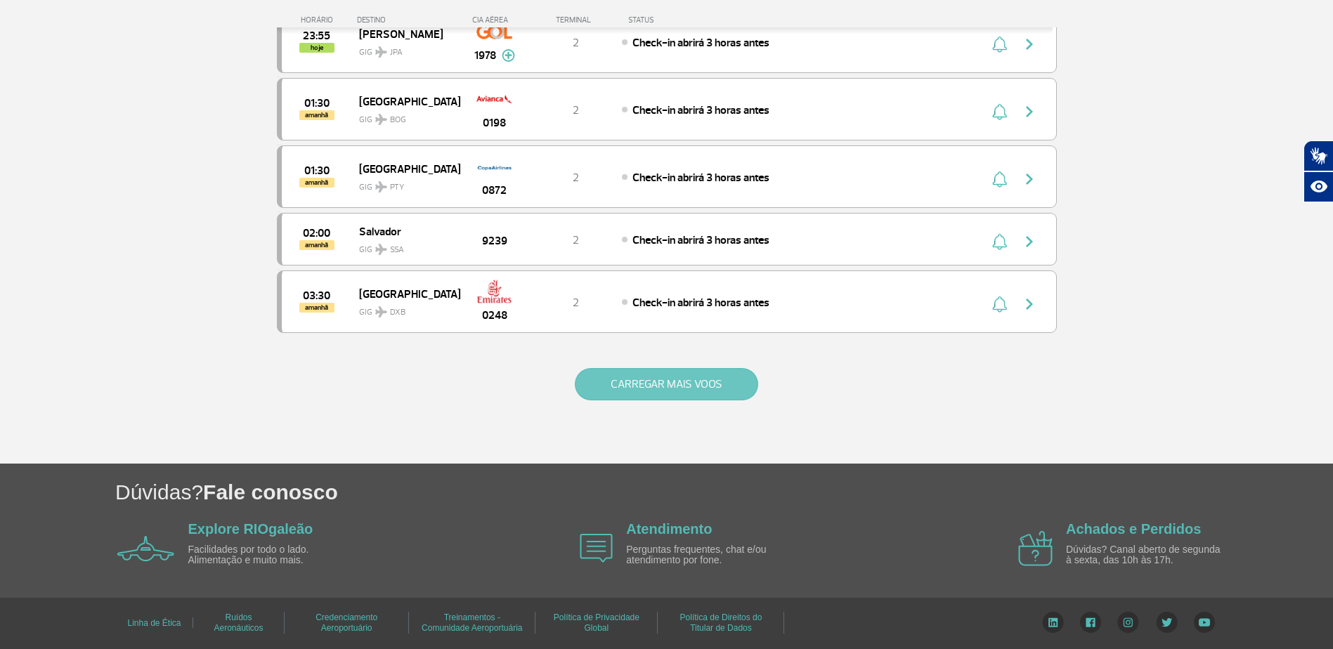
click at [642, 385] on button "CARREGAR MAIS VOOS" at bounding box center [666, 384] width 183 height 32
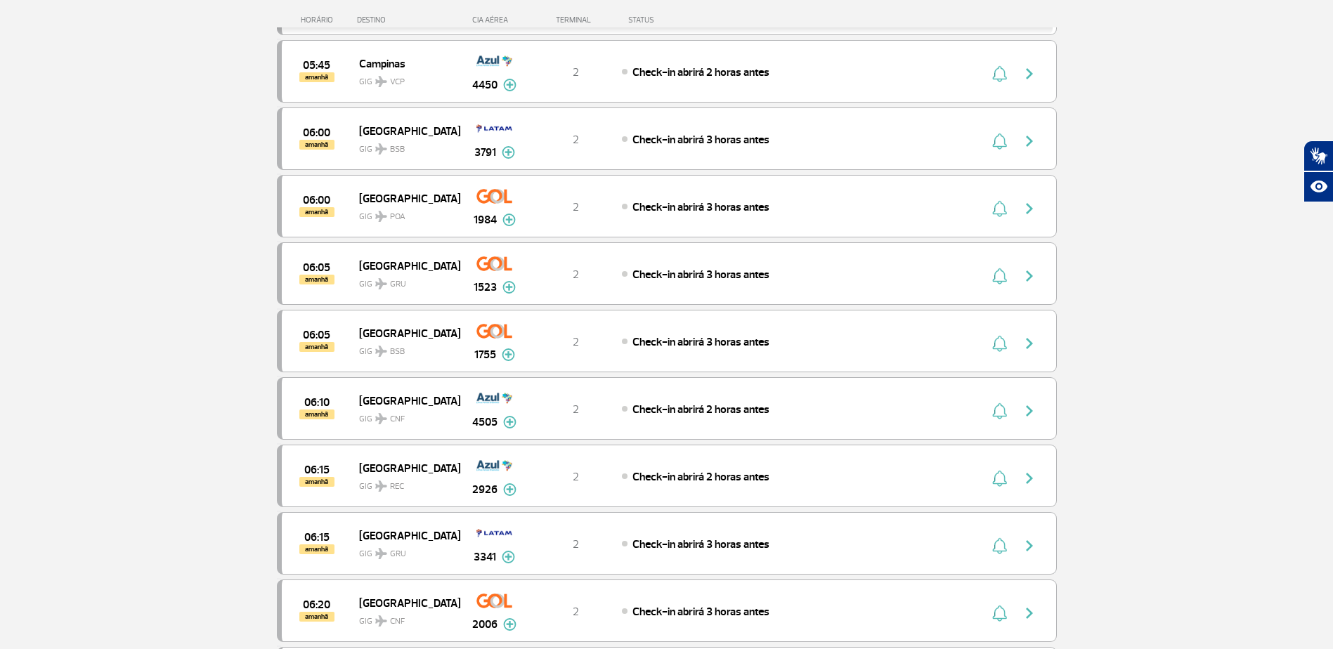
scroll to position [9116, 0]
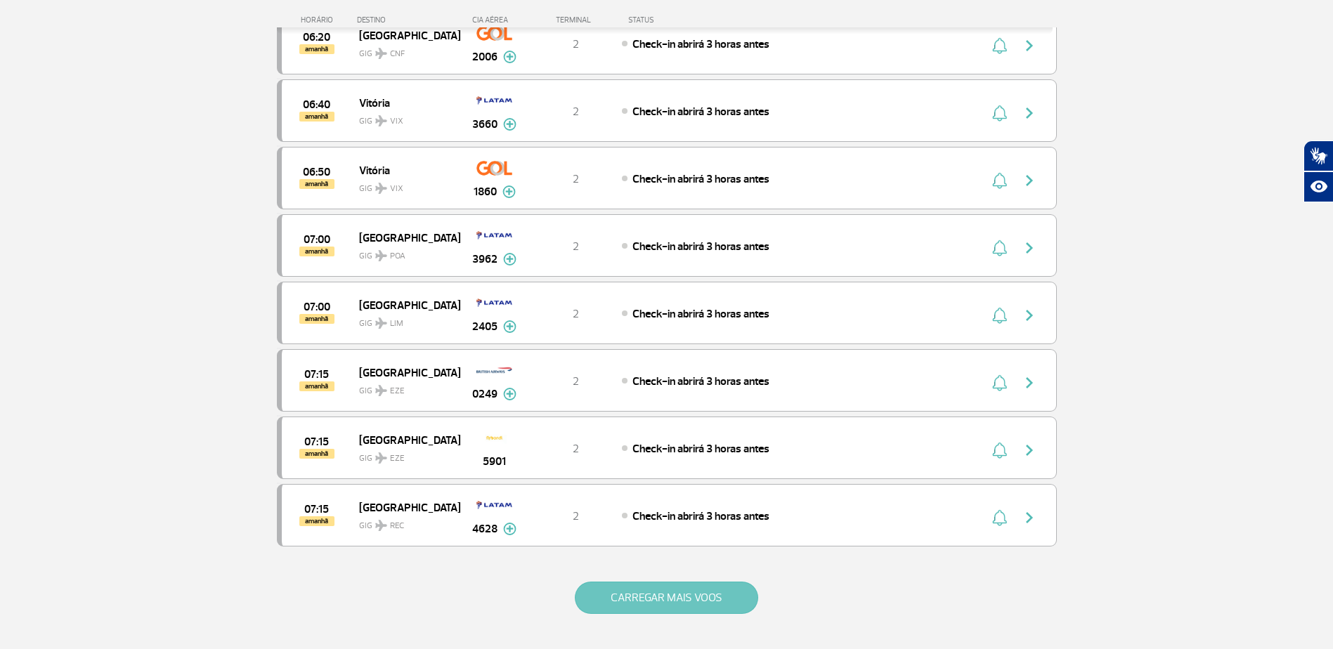
click at [690, 599] on button "CARREGAR MAIS VOOS" at bounding box center [666, 598] width 183 height 32
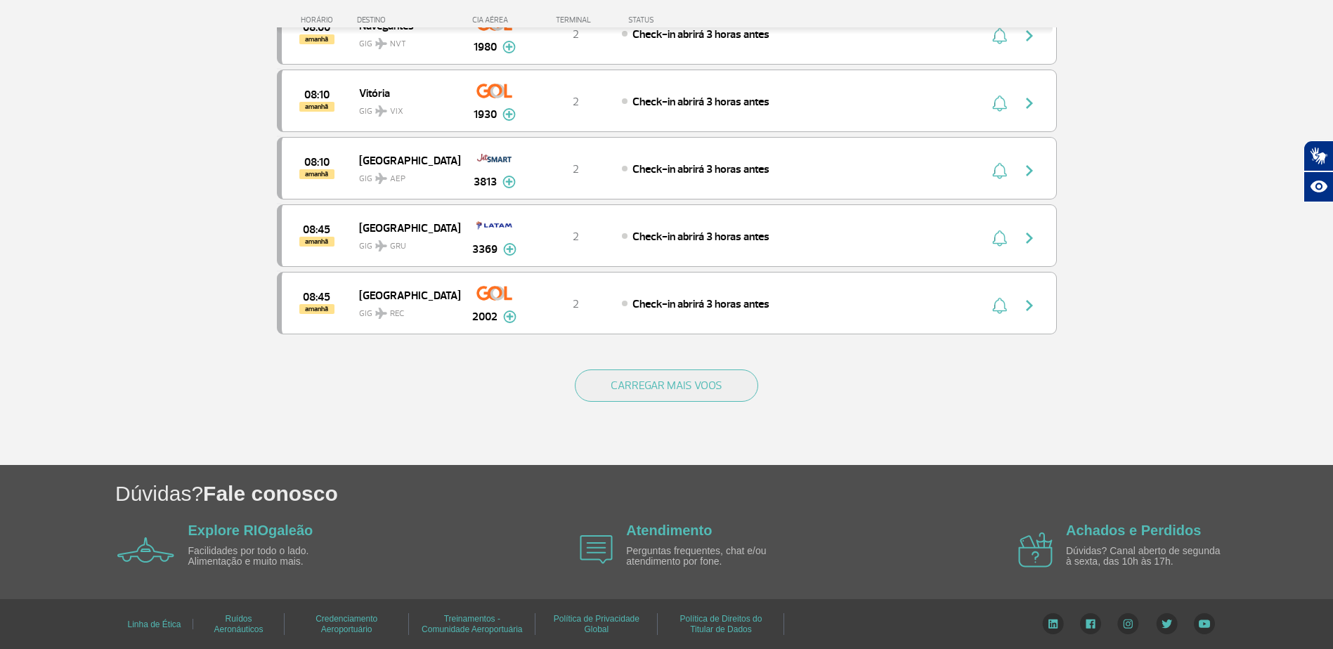
scroll to position [10678, 0]
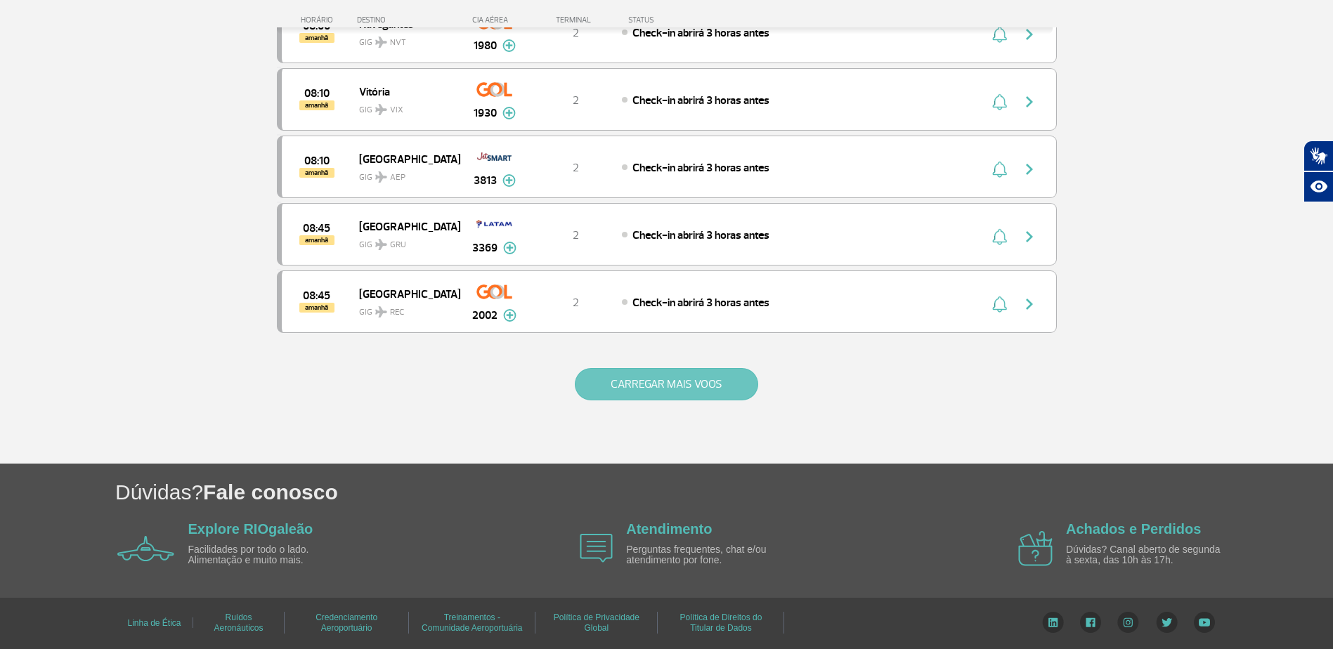
click at [679, 393] on button "CARREGAR MAIS VOOS" at bounding box center [666, 384] width 183 height 32
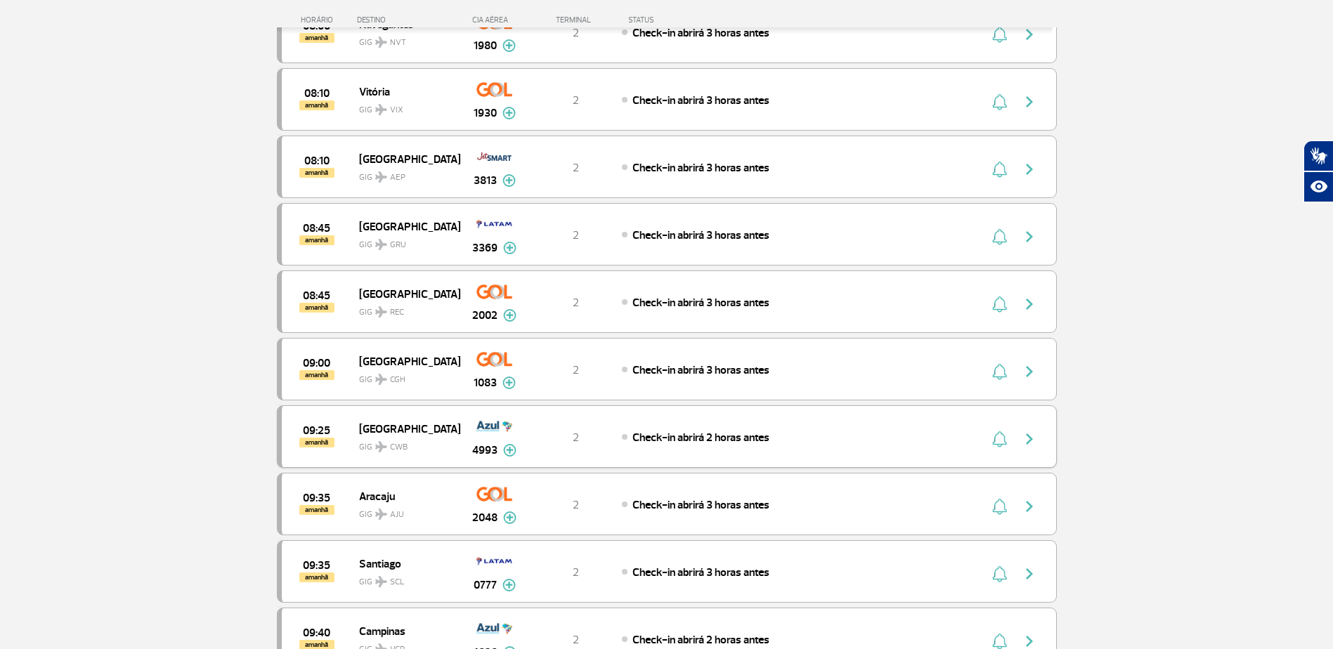
scroll to position [10749, 0]
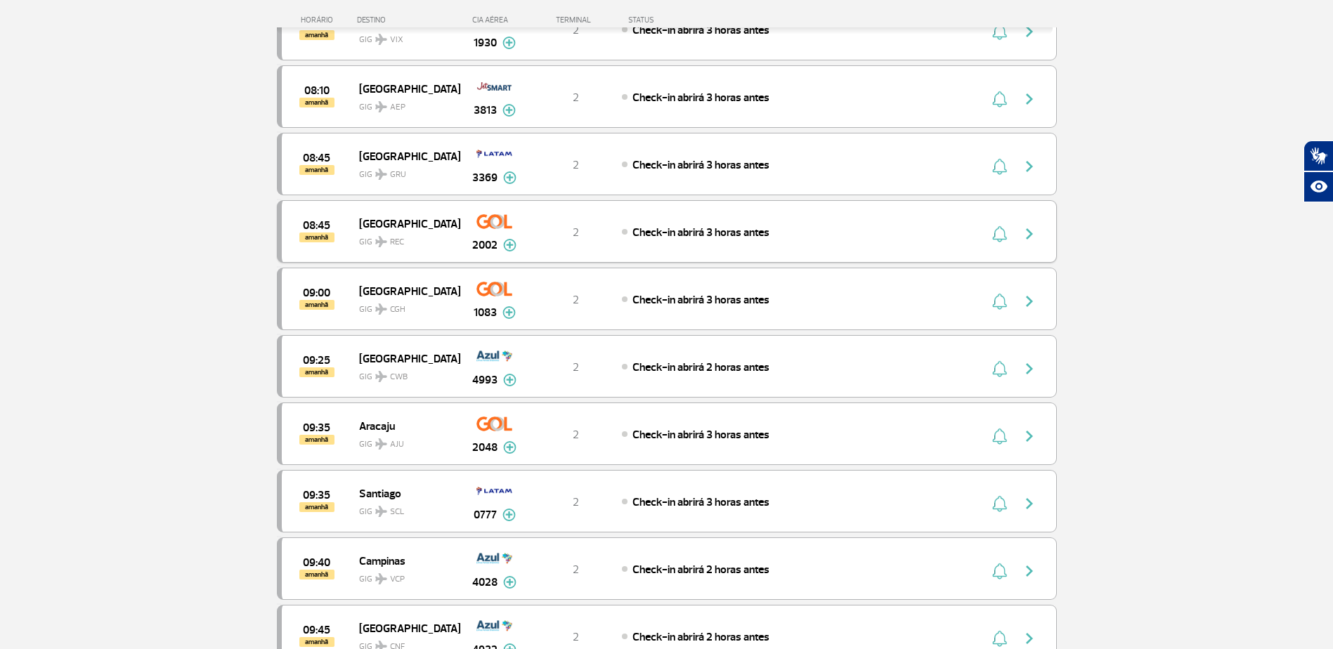
click at [509, 244] on img at bounding box center [509, 245] width 13 height 13
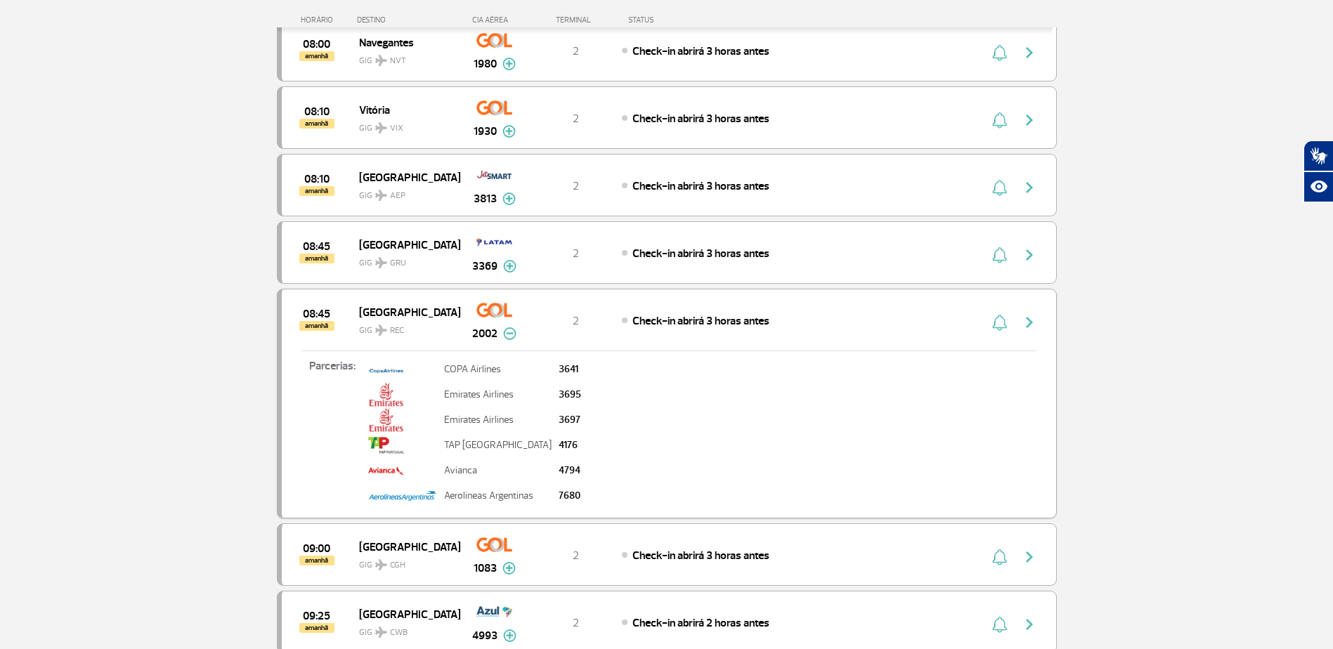
scroll to position [10538, 0]
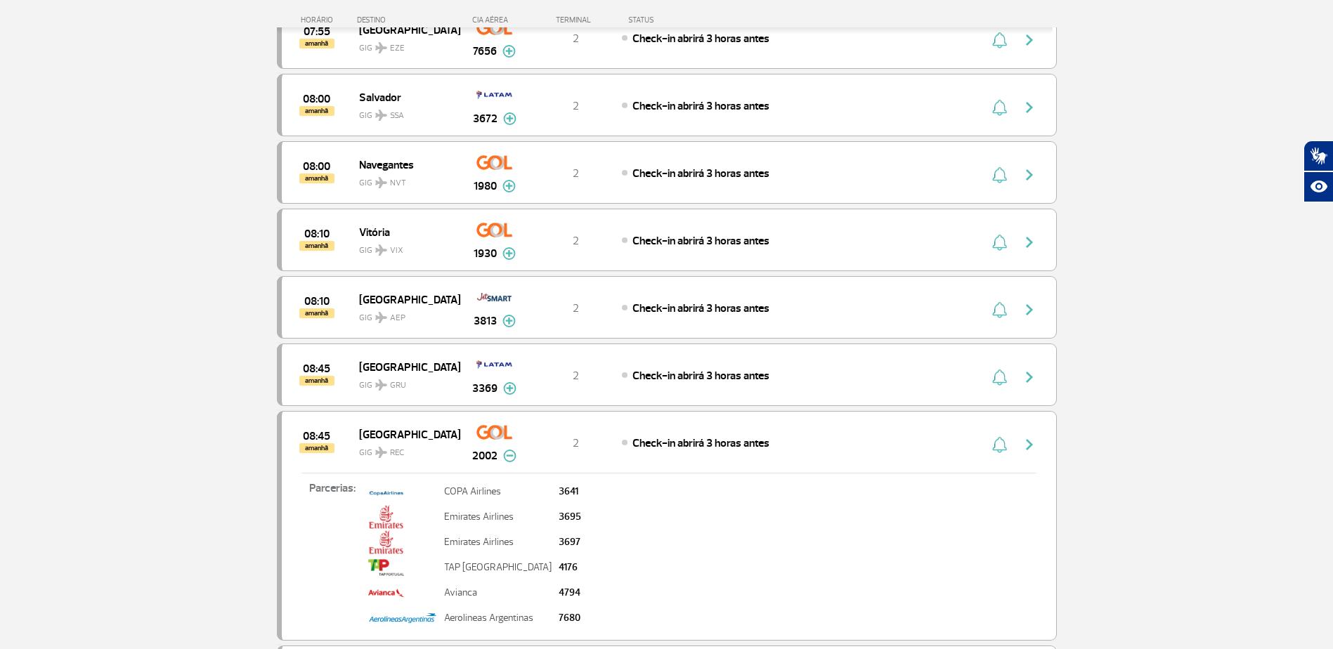
click at [512, 460] on img at bounding box center [509, 456] width 13 height 13
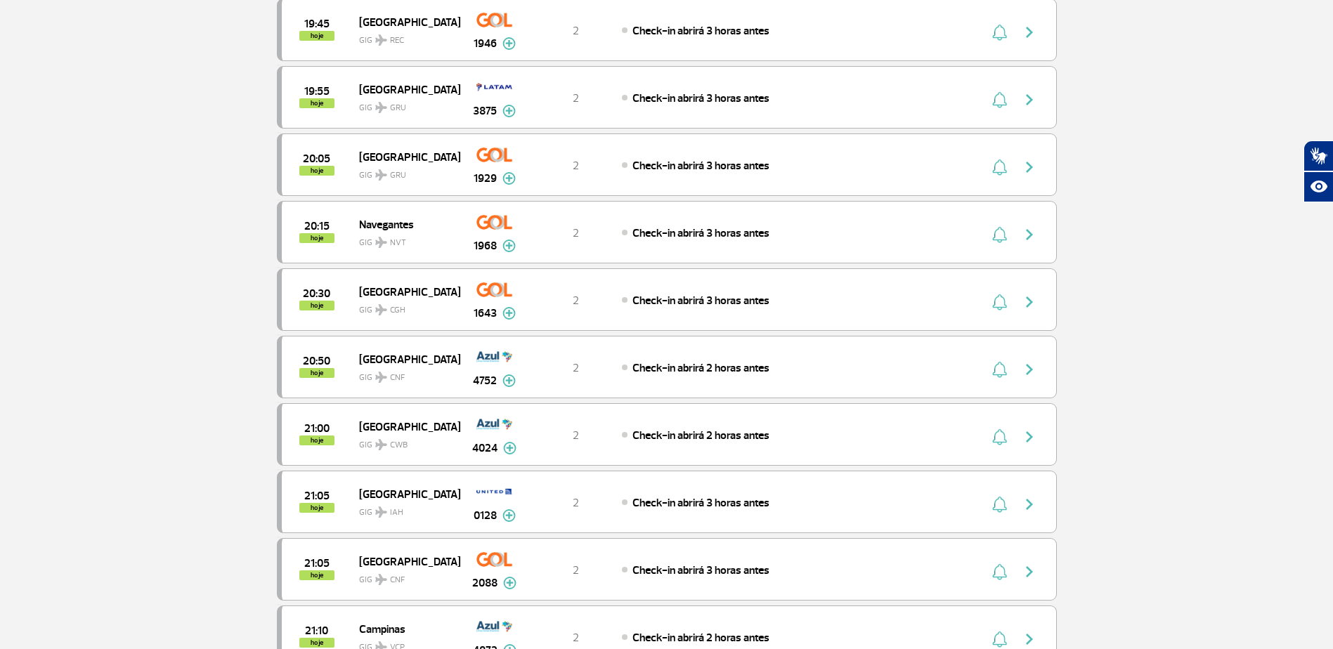
scroll to position [0, 0]
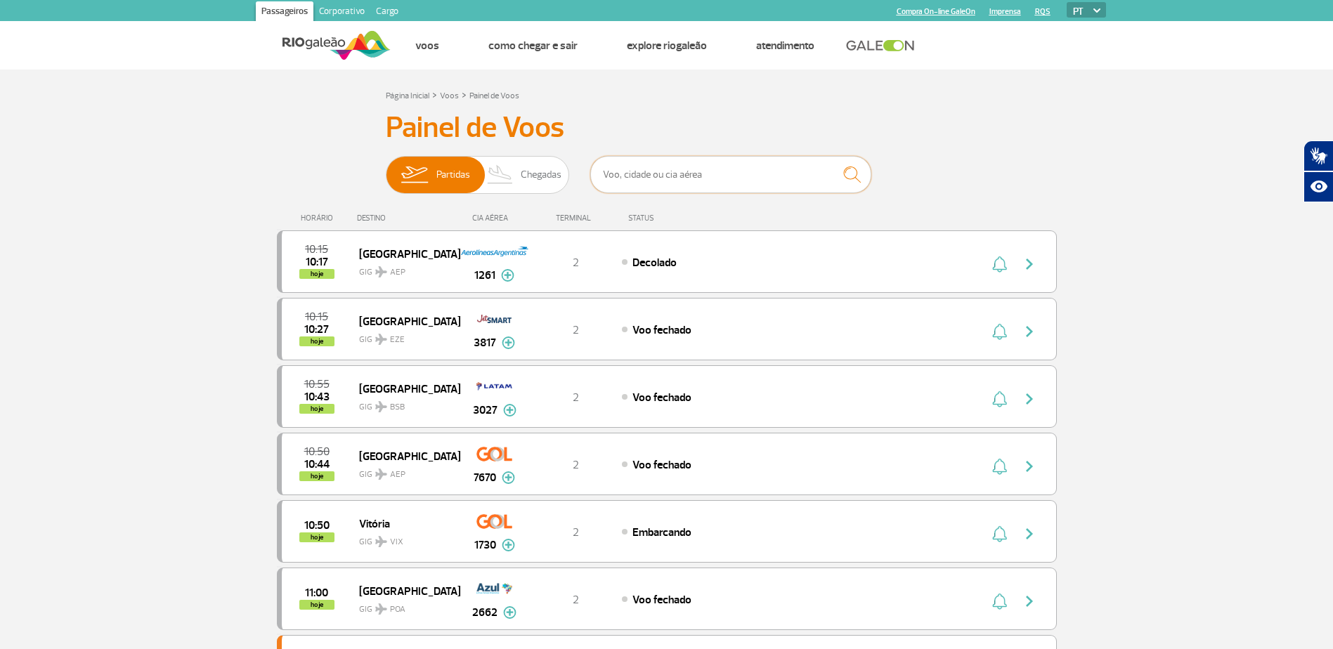
click at [652, 183] on input "text" at bounding box center [730, 174] width 281 height 37
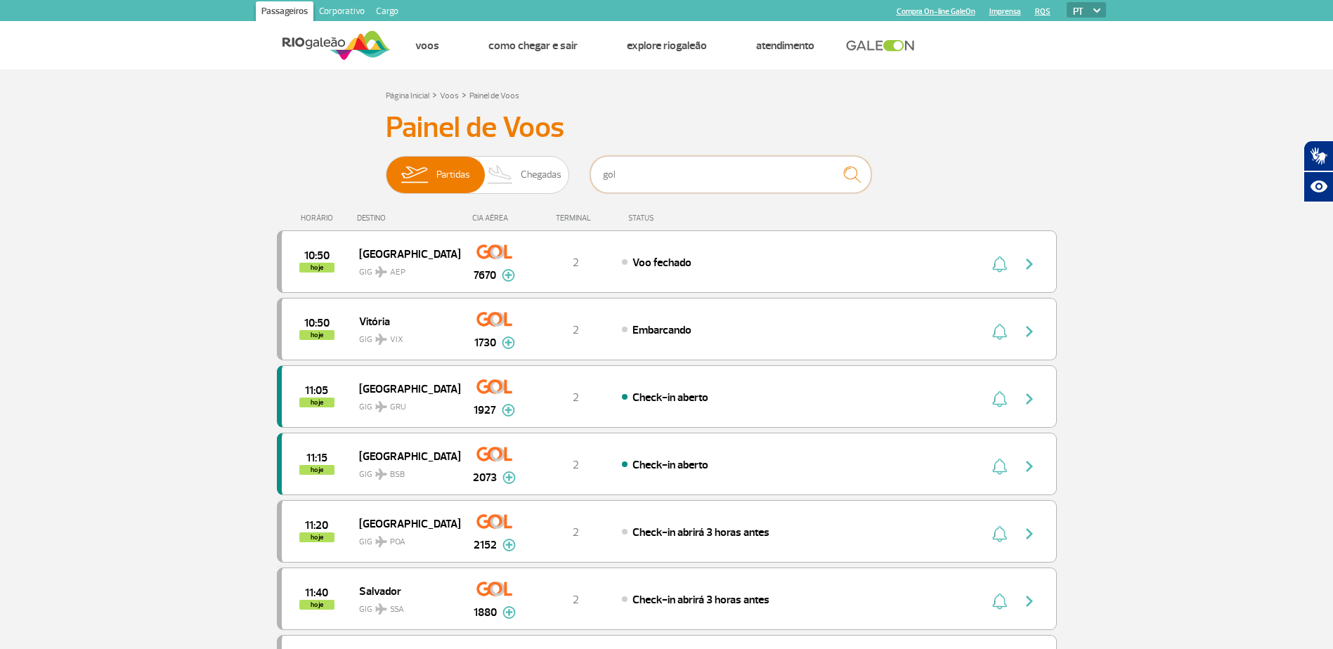
type input "Gol"
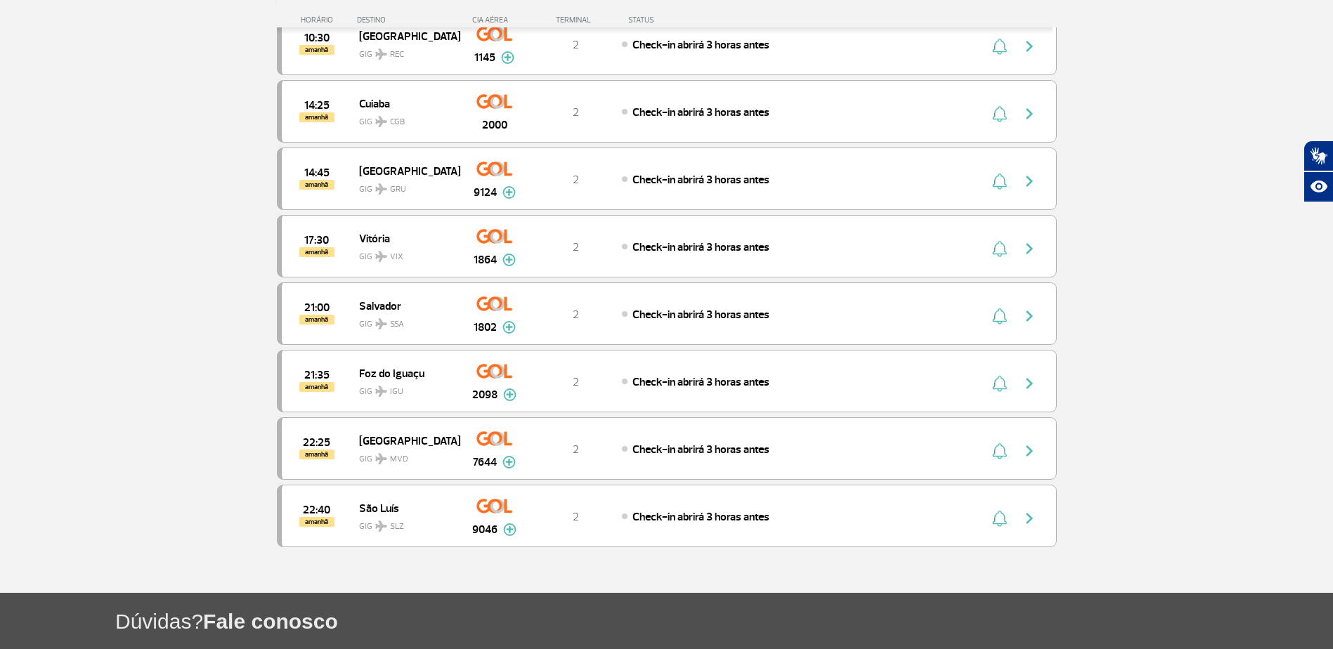
scroll to position [5410, 0]
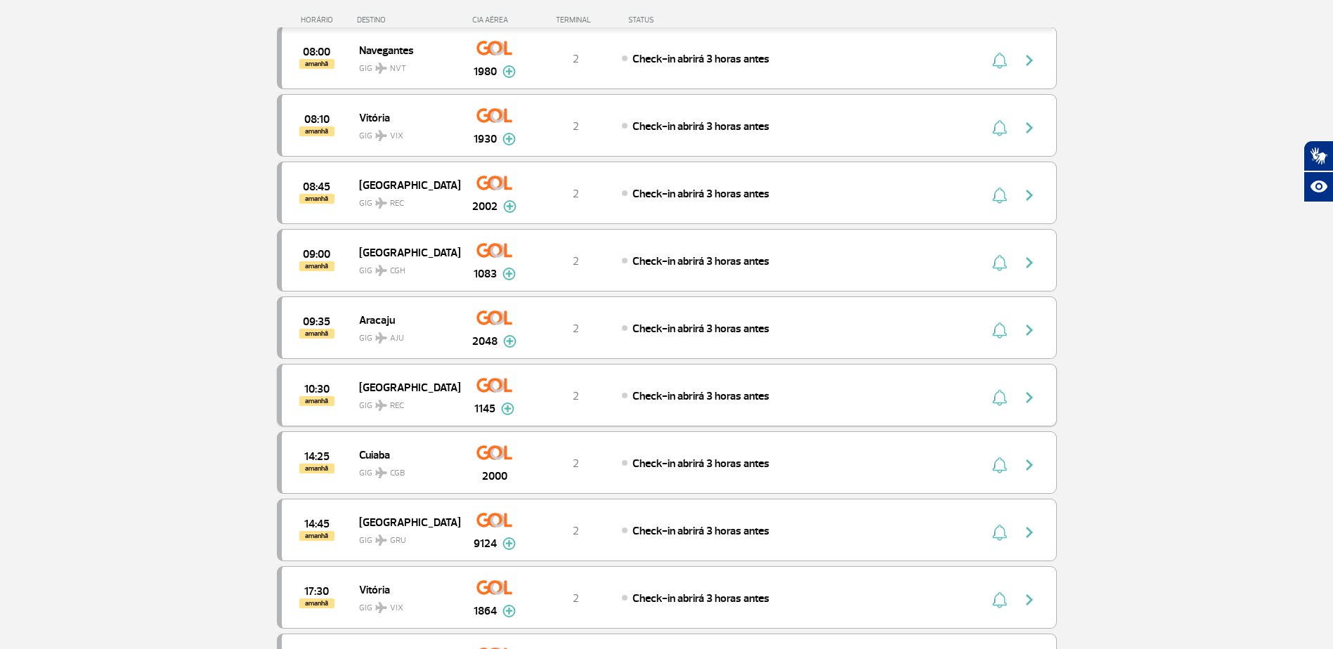
click at [504, 408] on img at bounding box center [507, 409] width 13 height 13
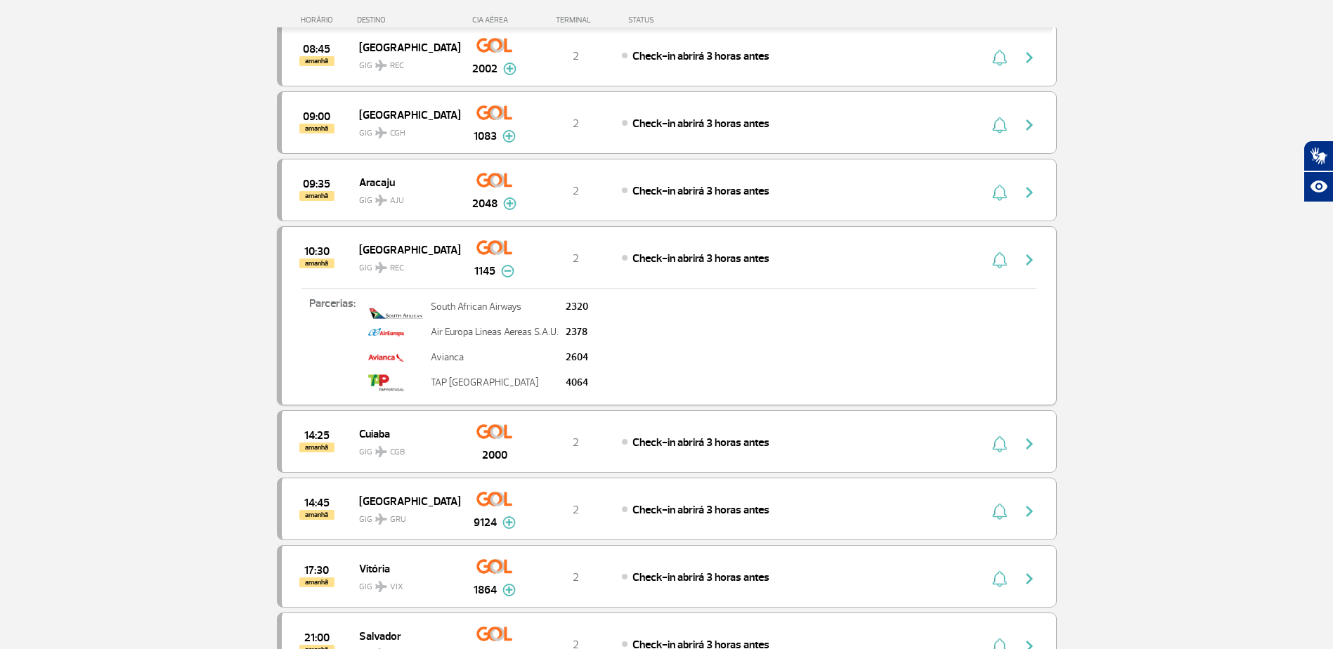
scroll to position [5516, 0]
